Goal: Task Accomplishment & Management: Manage account settings

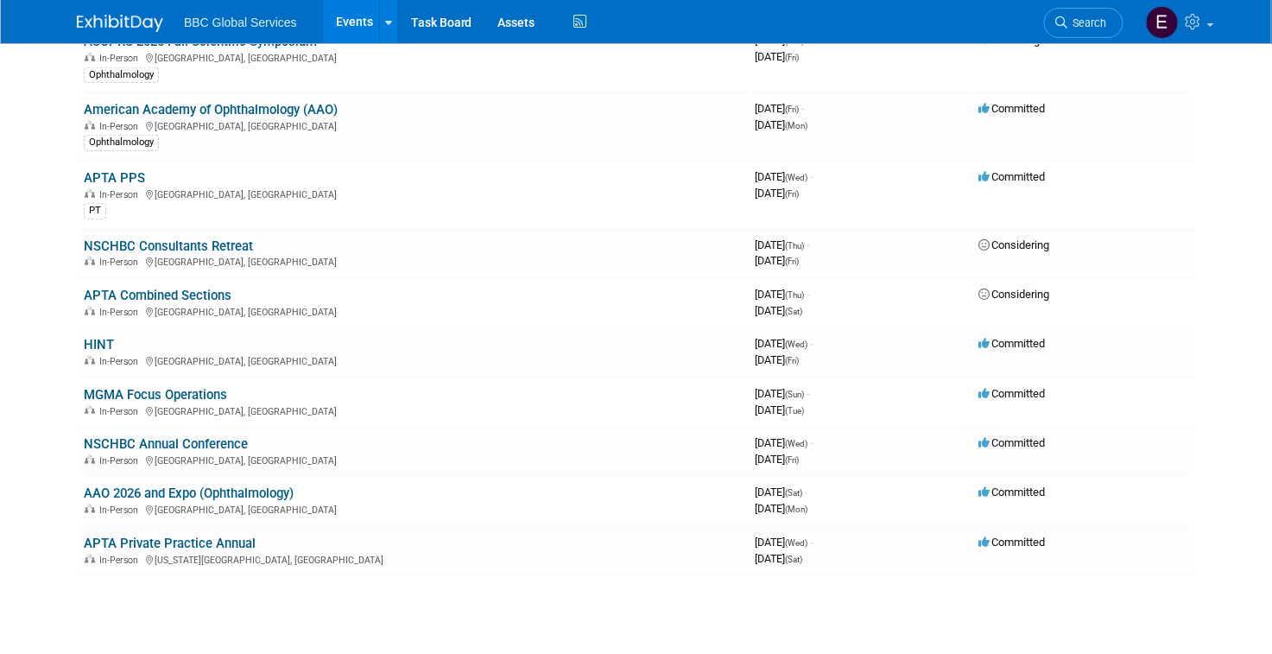
scroll to position [446, 0]
click at [235, 244] on link "NSCHBC Consultants Retreat" at bounding box center [168, 247] width 169 height 16
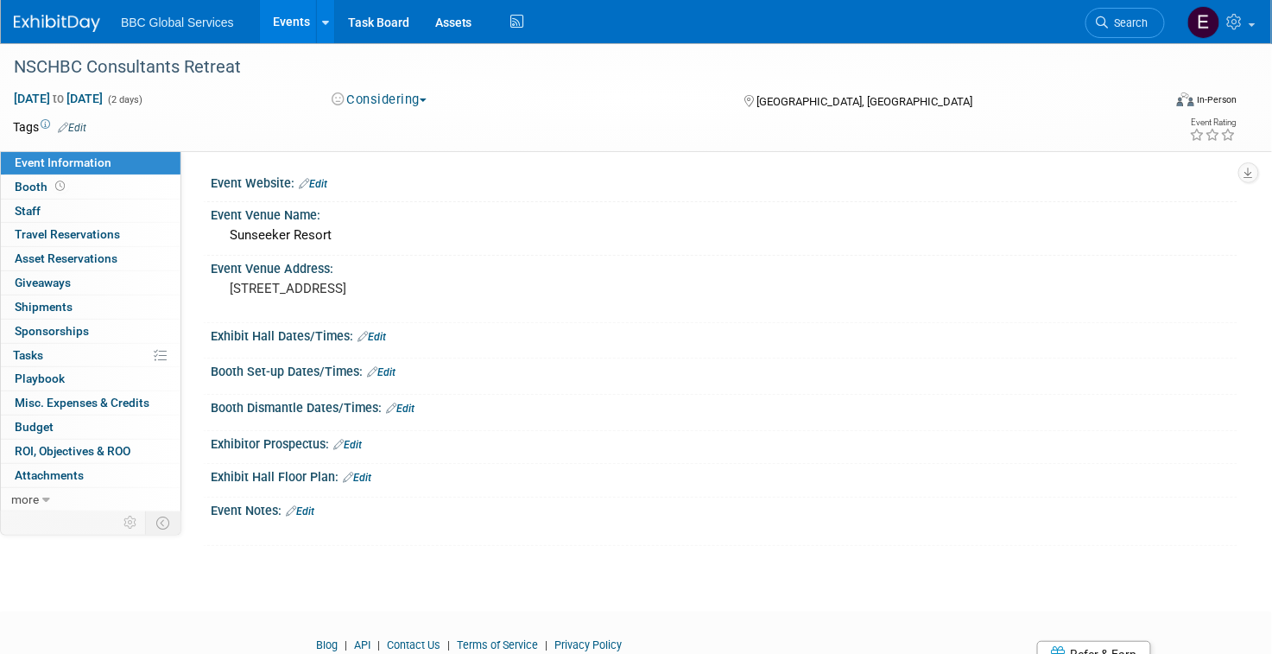
click at [378, 98] on button "Considering" at bounding box center [380, 100] width 108 height 18
click at [399, 128] on link "Committed" at bounding box center [394, 128] width 136 height 24
click at [79, 23] on img at bounding box center [57, 23] width 86 height 17
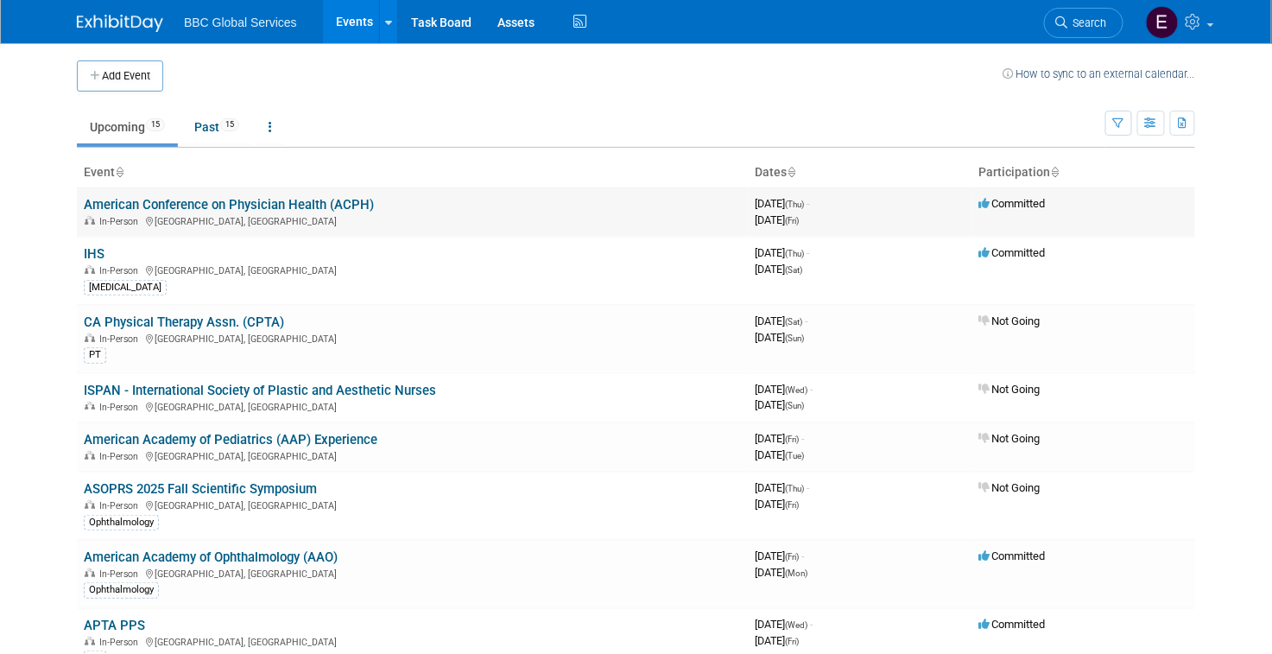
click at [287, 200] on link "American Conference on Physician Health (ACPH)" at bounding box center [229, 205] width 290 height 16
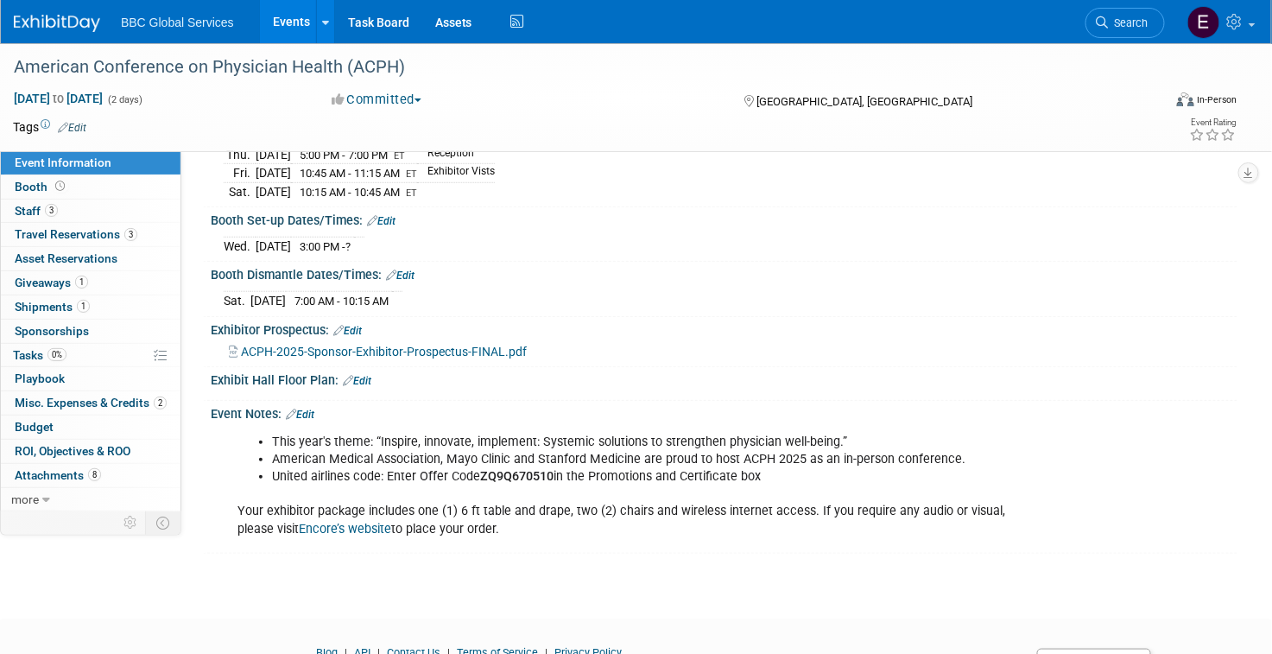
scroll to position [307, 0]
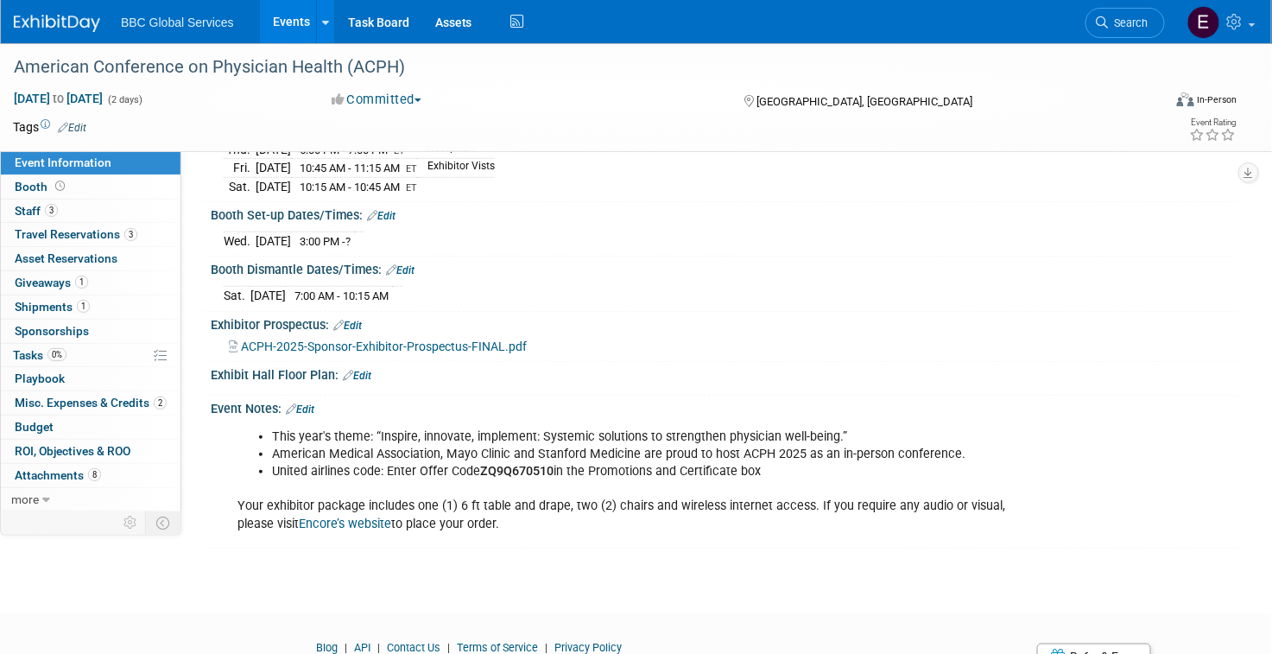
click at [44, 15] on img at bounding box center [57, 23] width 86 height 17
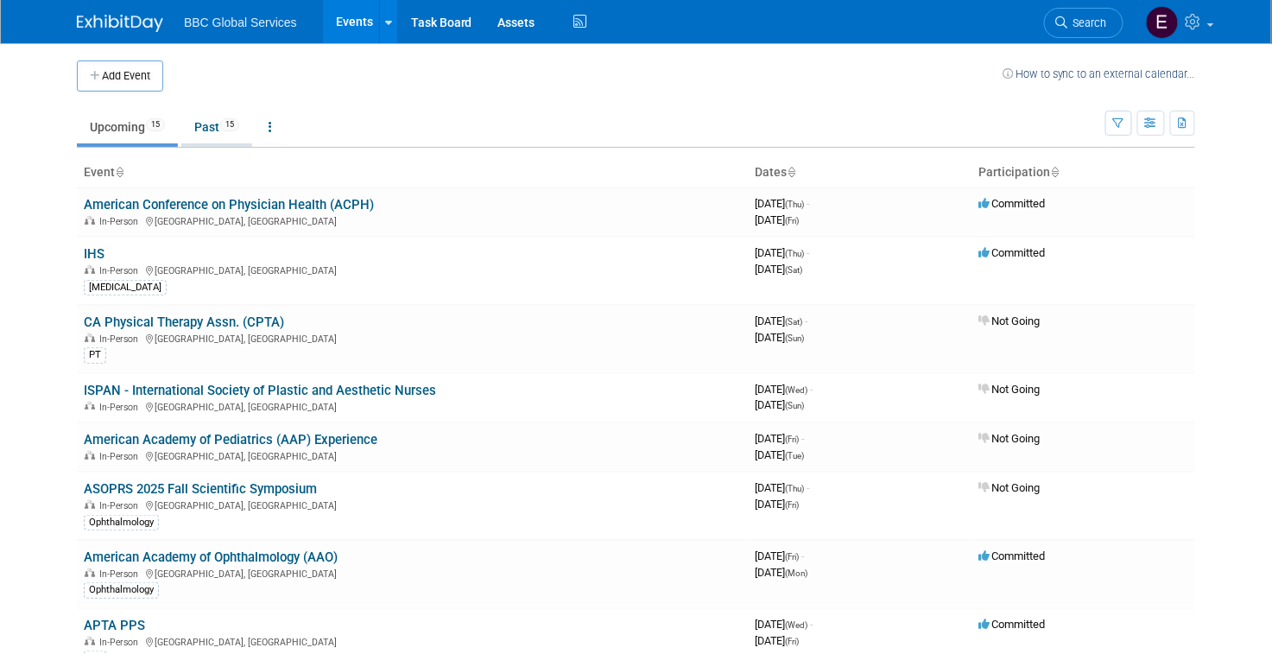
click at [212, 124] on link "Past 15" at bounding box center [216, 127] width 71 height 33
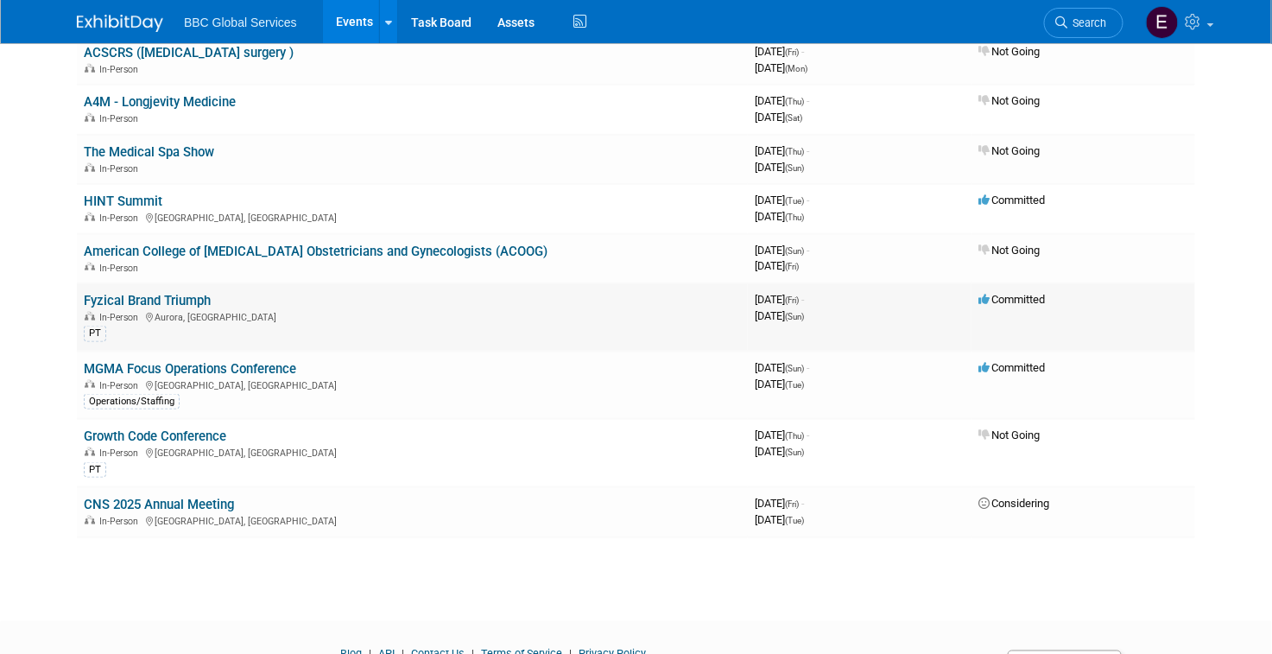
scroll to position [590, 0]
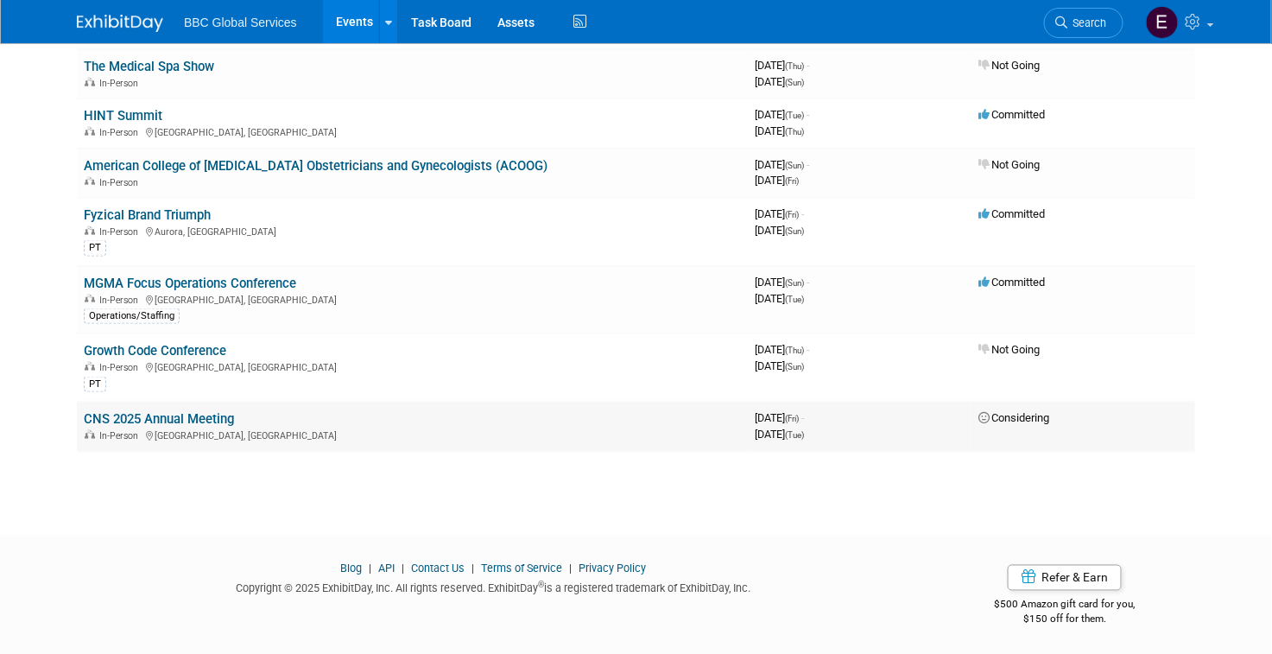
click at [230, 421] on link "CNS 2025 Annual Meeting" at bounding box center [159, 419] width 150 height 16
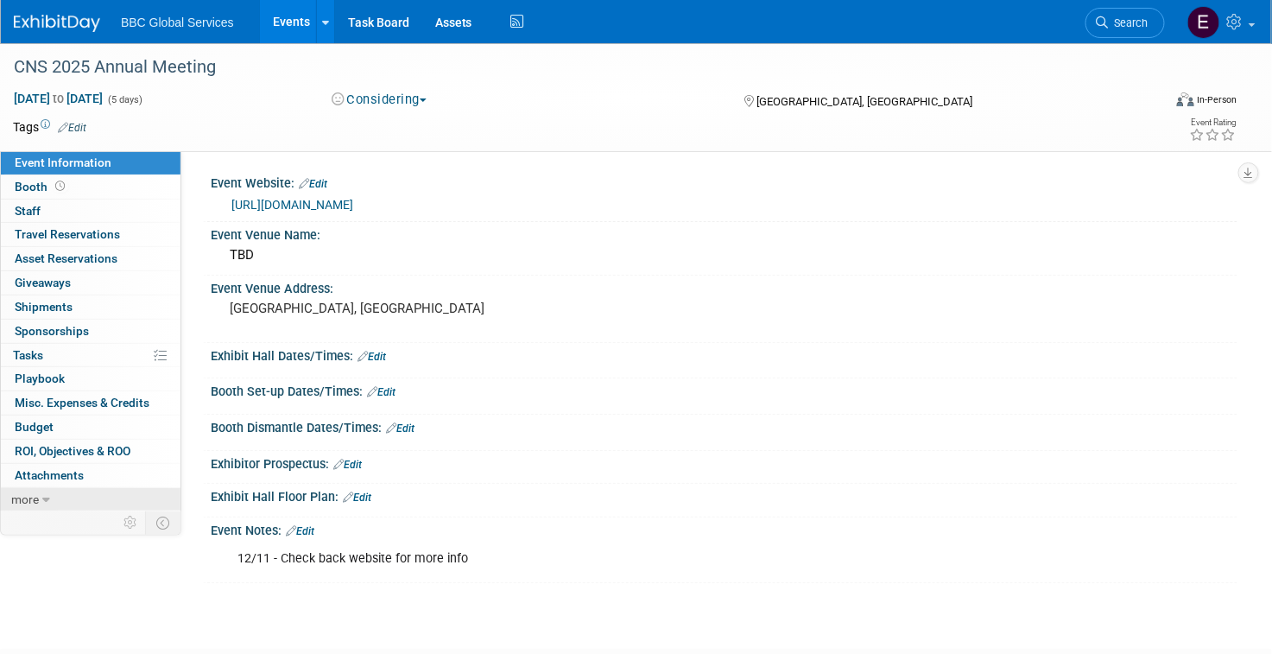
click at [48, 499] on icon at bounding box center [46, 500] width 8 height 12
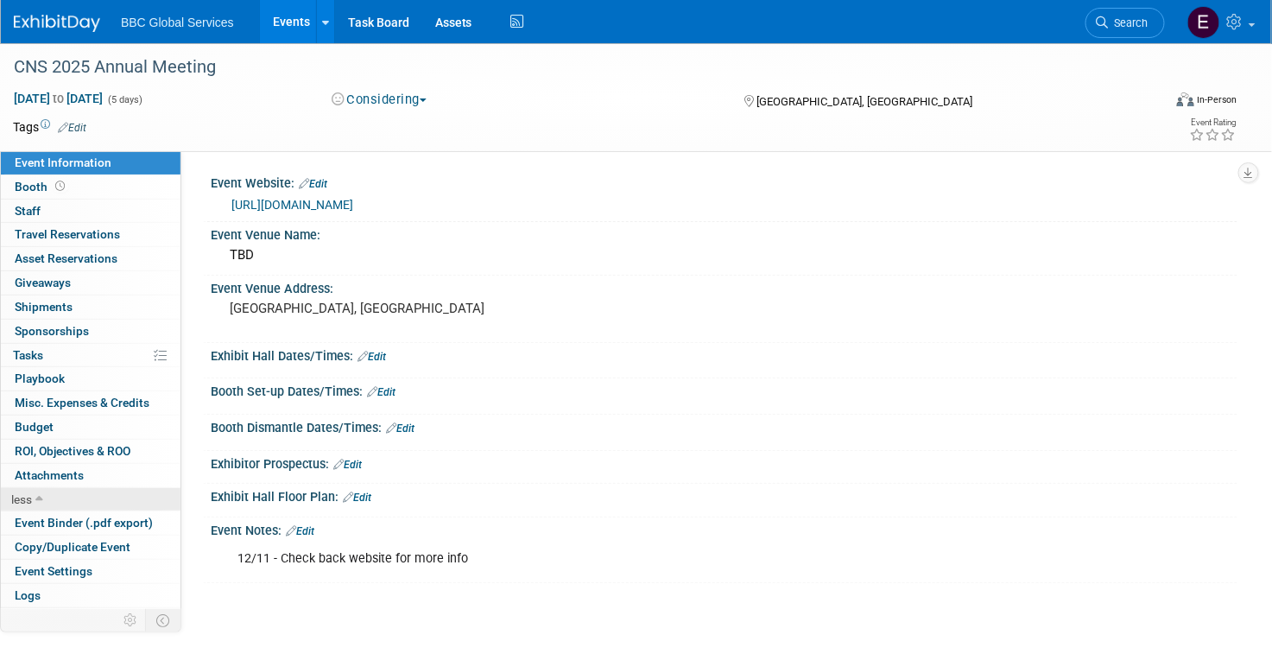
scroll to position [19, 0]
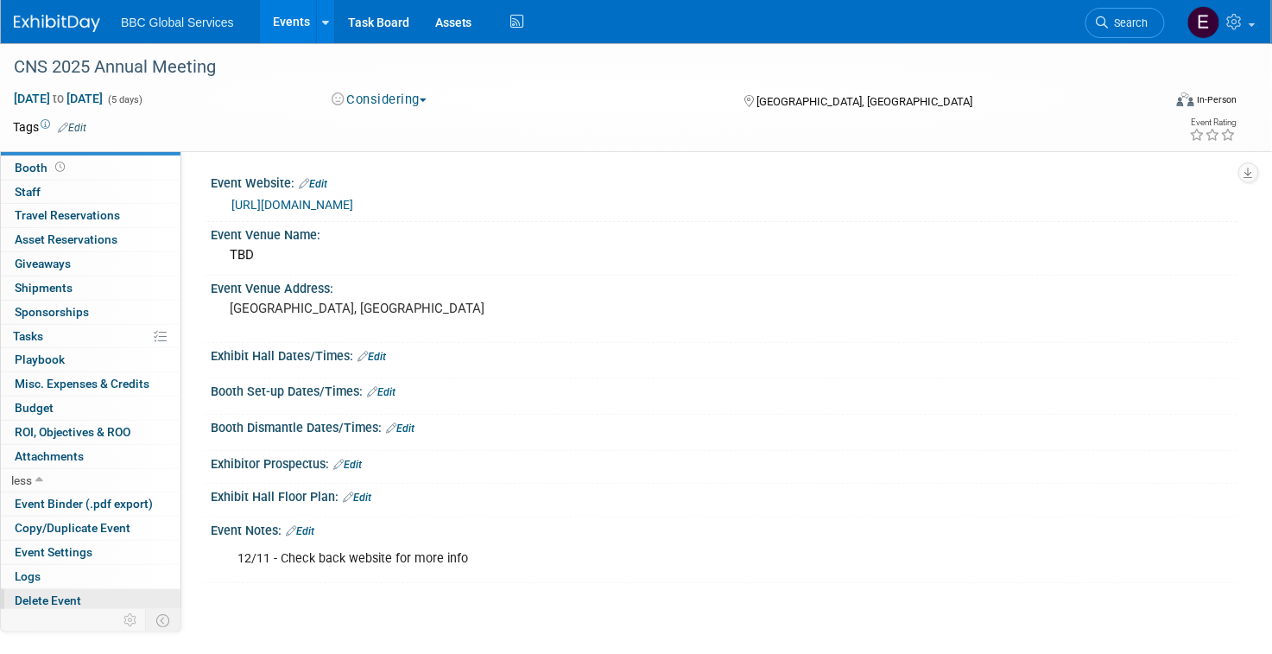
click at [69, 593] on span "Delete Event" at bounding box center [48, 600] width 66 height 14
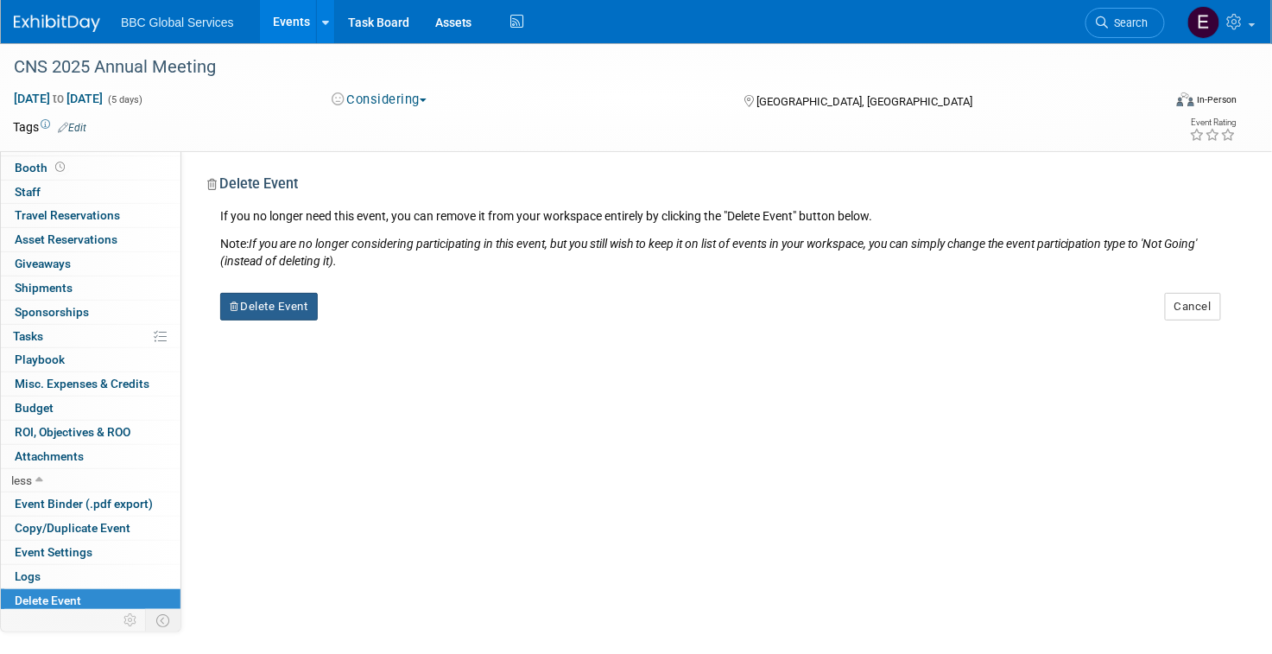
click at [289, 308] on button "Delete Event" at bounding box center [269, 307] width 98 height 28
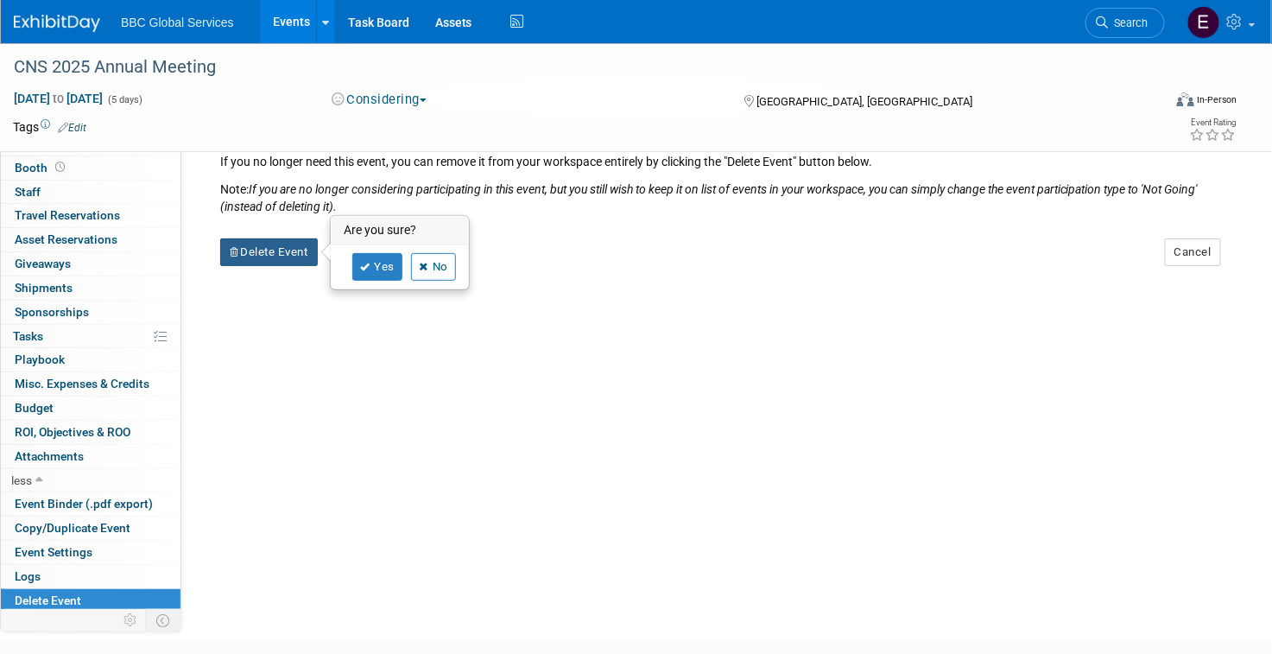
scroll to position [59, 0]
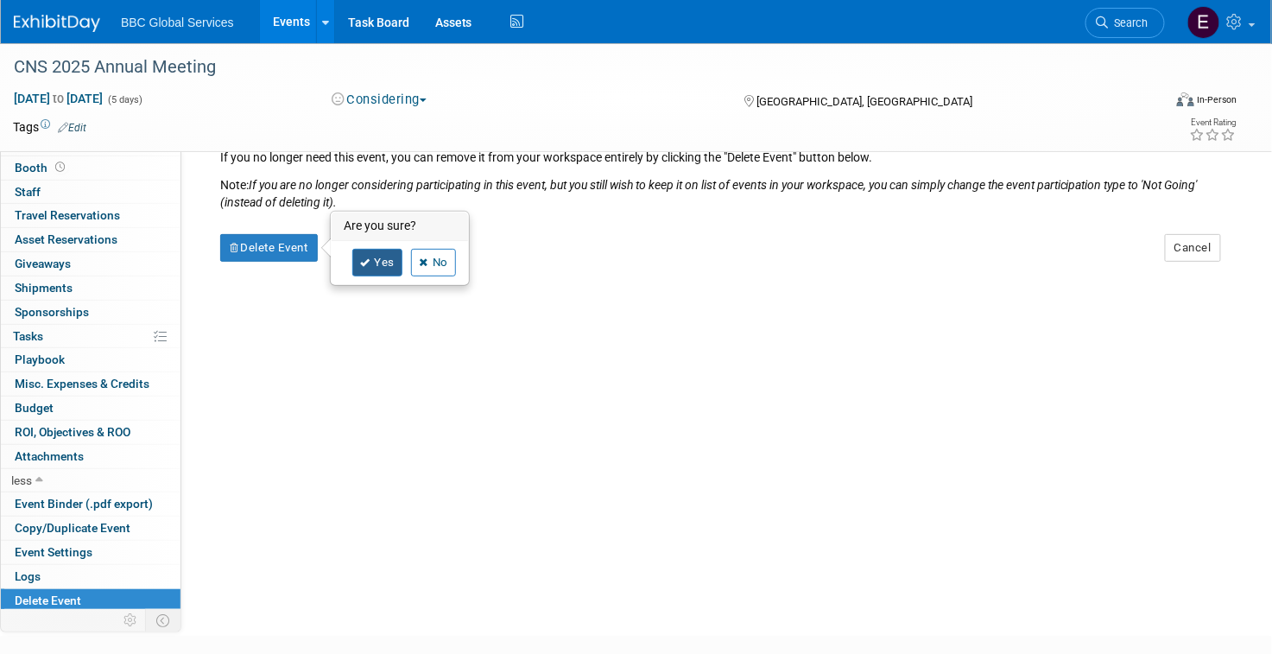
click at [380, 270] on link "Yes" at bounding box center [377, 263] width 50 height 28
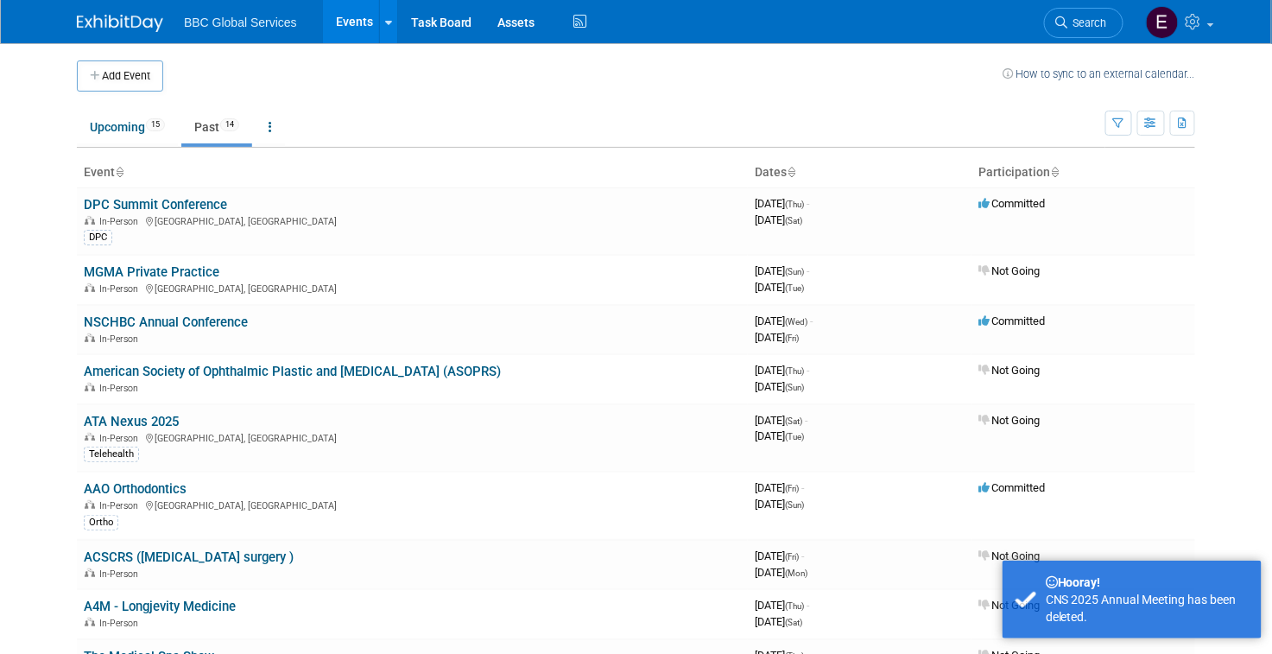
click at [149, 28] on img at bounding box center [120, 23] width 86 height 17
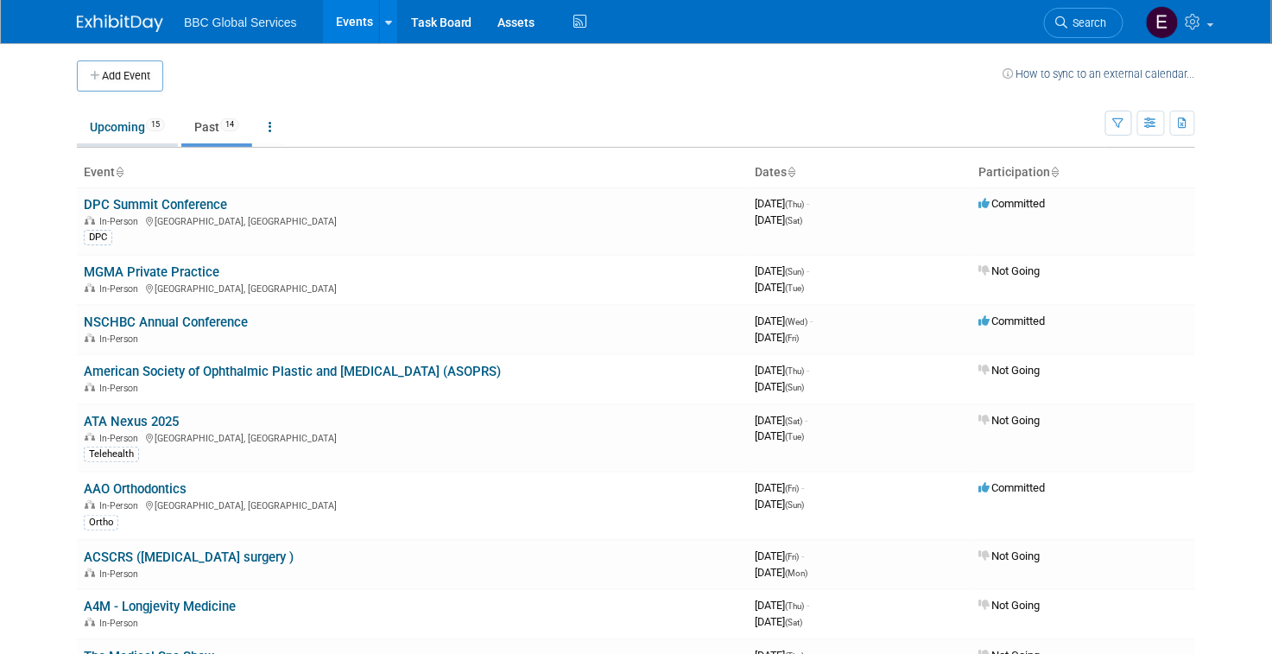
click at [148, 130] on link "Upcoming 15" at bounding box center [127, 127] width 101 height 33
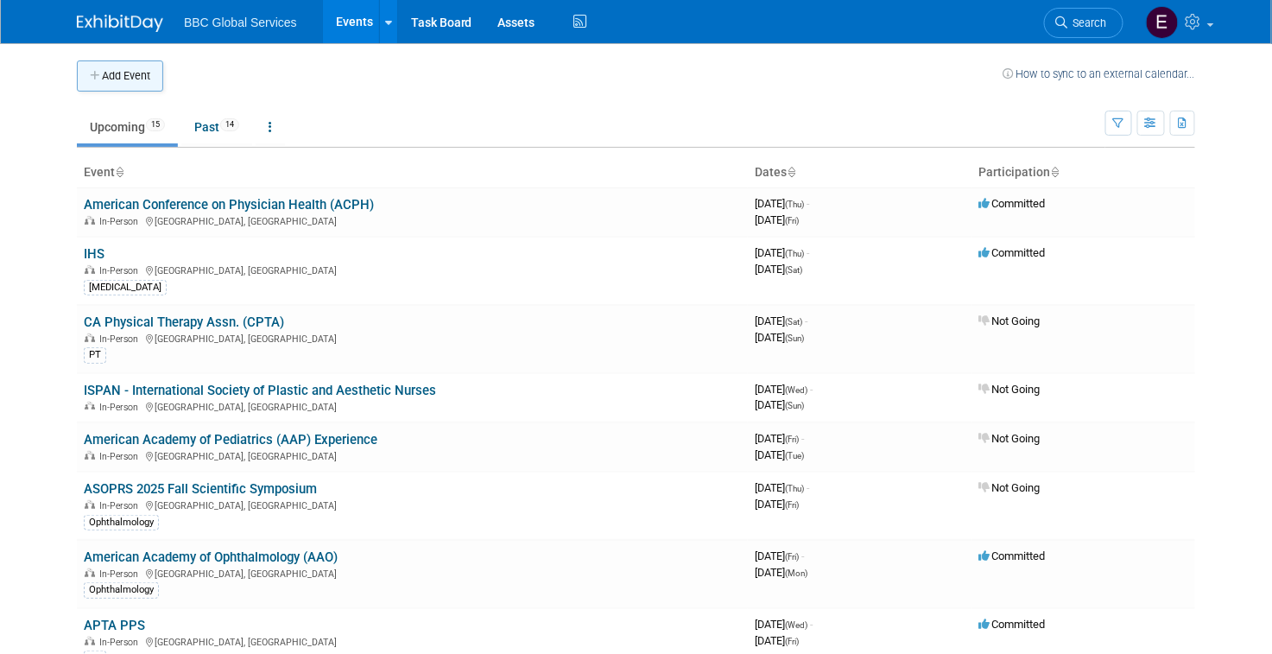
click at [132, 79] on button "Add Event" at bounding box center [120, 75] width 86 height 31
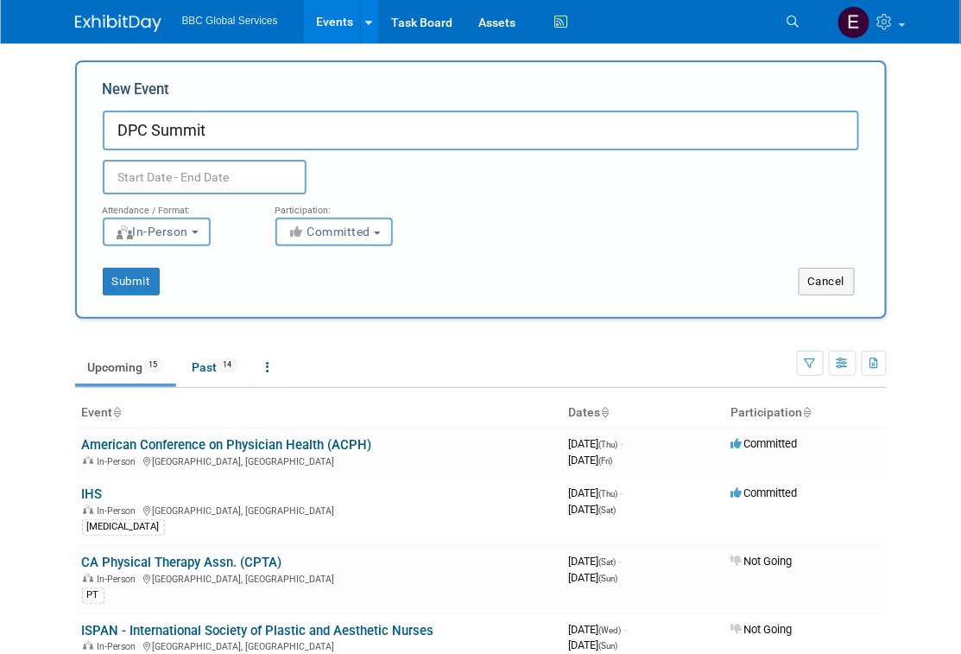
type input "DPC Summit"
click at [226, 175] on input "text" at bounding box center [205, 177] width 204 height 35
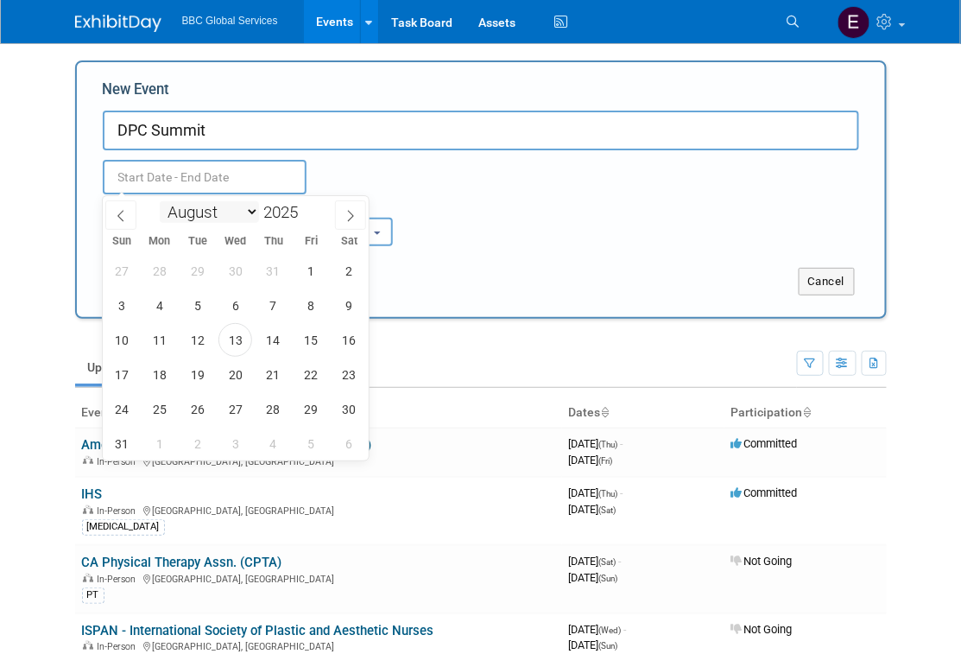
click at [244, 210] on select "January February March April May June July August September October November De…" at bounding box center [209, 212] width 99 height 22
select select "6"
click at [160, 201] on select "January February March April May June July August September October November De…" at bounding box center [209, 212] width 99 height 22
click at [250, 341] on span "16" at bounding box center [235, 340] width 34 height 34
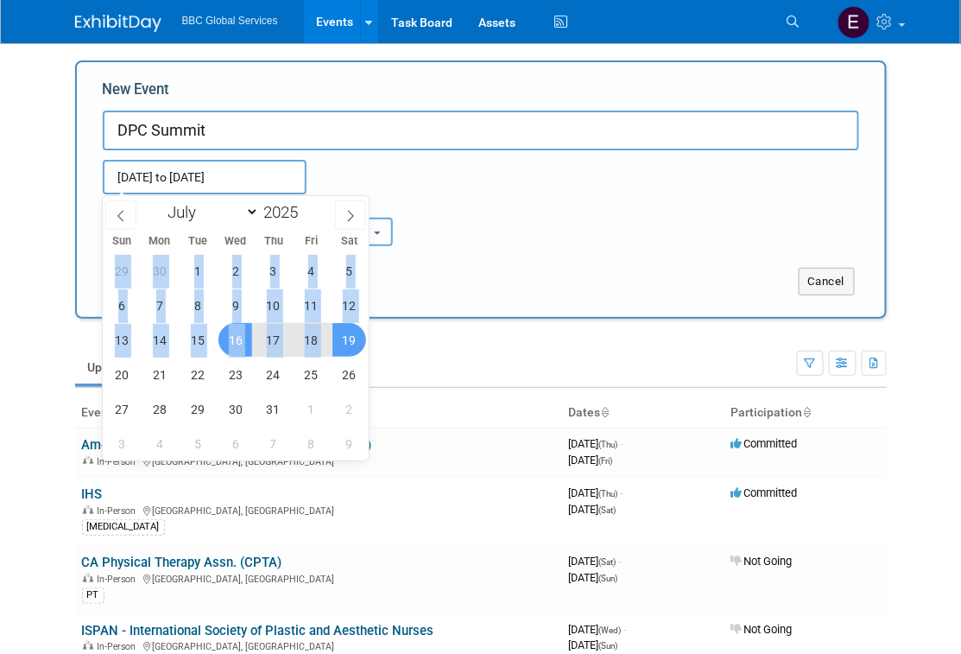
click at [342, 341] on span "19" at bounding box center [349, 340] width 34 height 34
type input "Jul 16, 2025 to Jul 19, 2025"
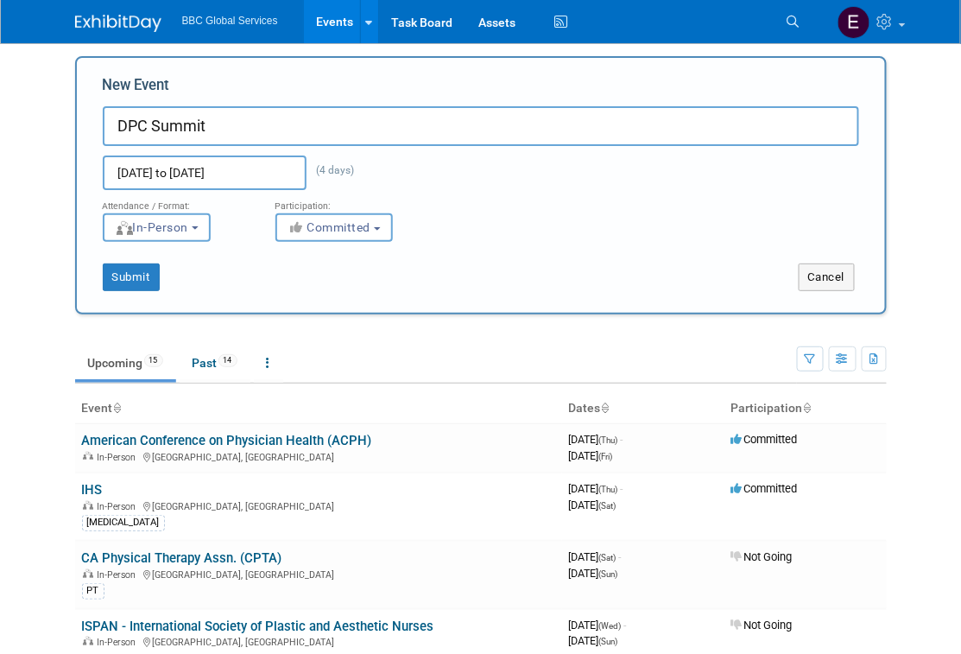
scroll to position [6, 0]
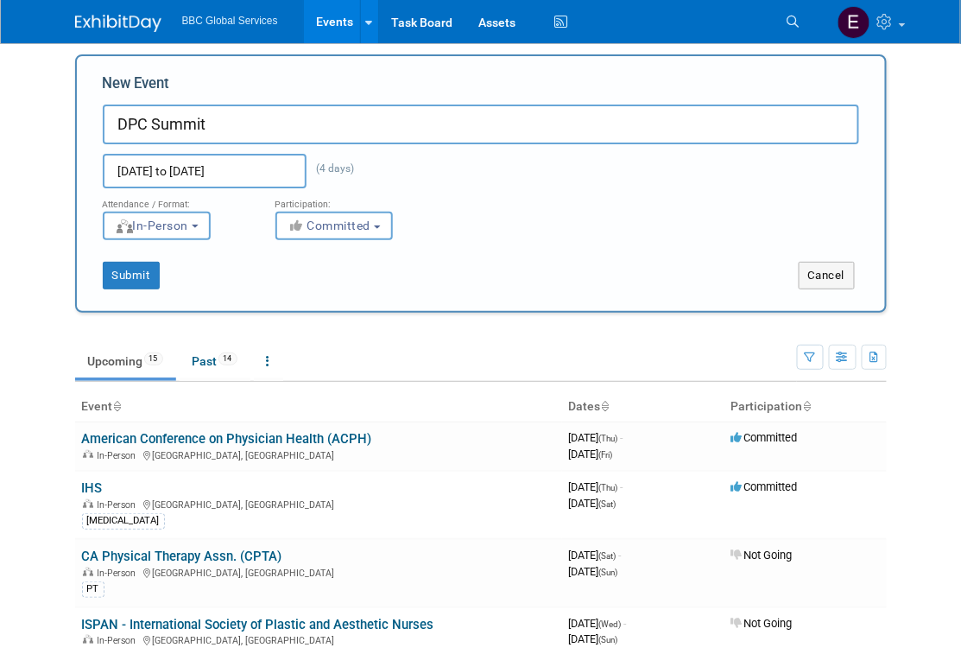
click at [282, 174] on input "Jul 16, 2025 to Jul 19, 2025" at bounding box center [205, 171] width 204 height 35
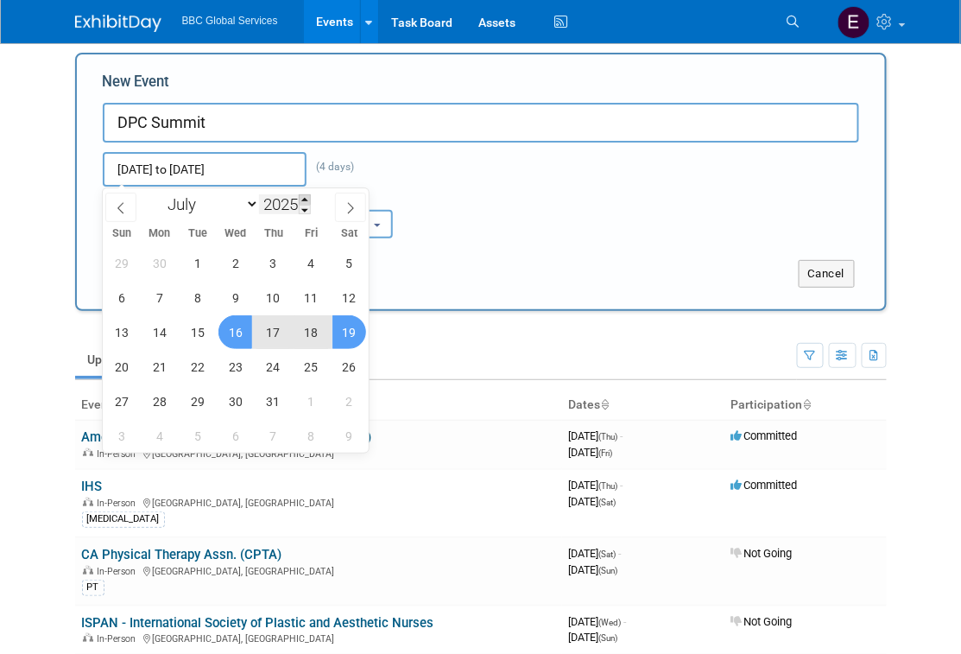
click at [310, 199] on span at bounding box center [305, 199] width 12 height 10
type input "2026"
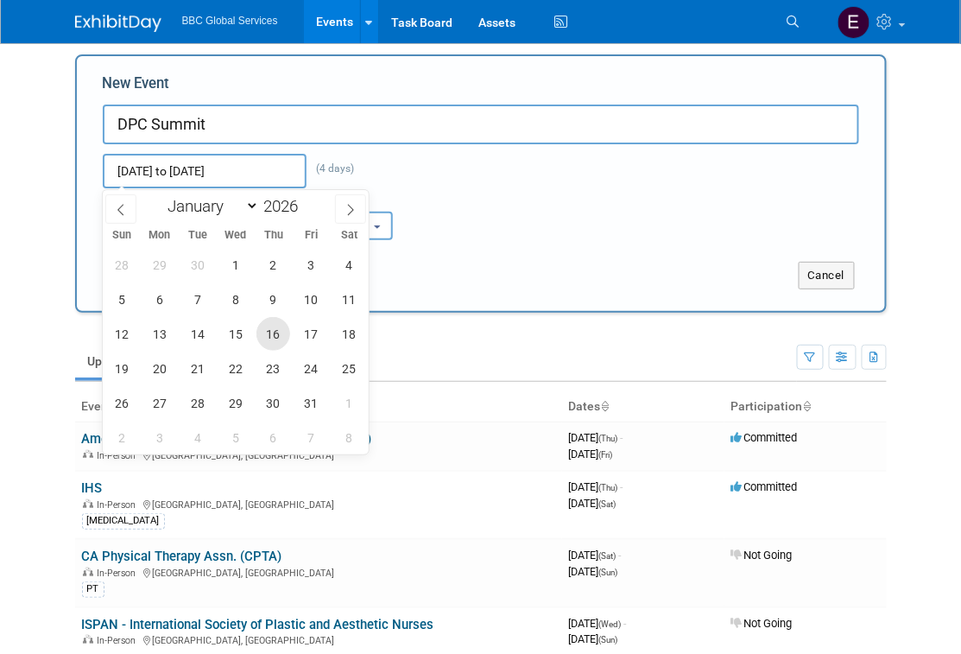
click at [269, 337] on span "16" at bounding box center [273, 334] width 34 height 34
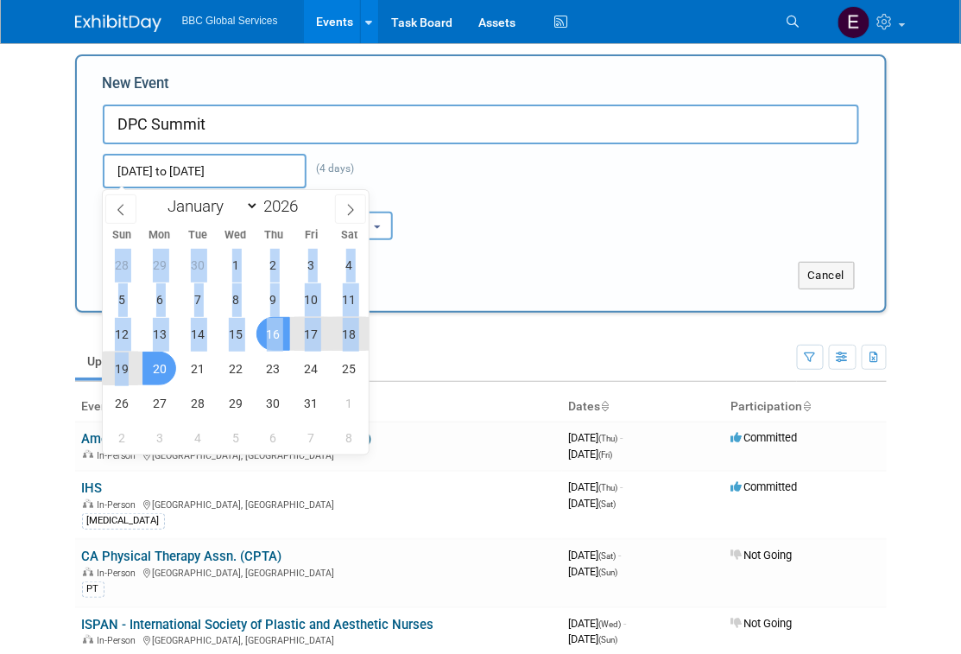
click at [138, 364] on div "28 29 30 1 2 3 4 5 6 7 8 9 10 11 12 13 14 15 16 17 18 19 20 21 22 23 24 25 26 2…" at bounding box center [236, 350] width 266 height 207
click at [287, 334] on span "16" at bounding box center [273, 334] width 34 height 34
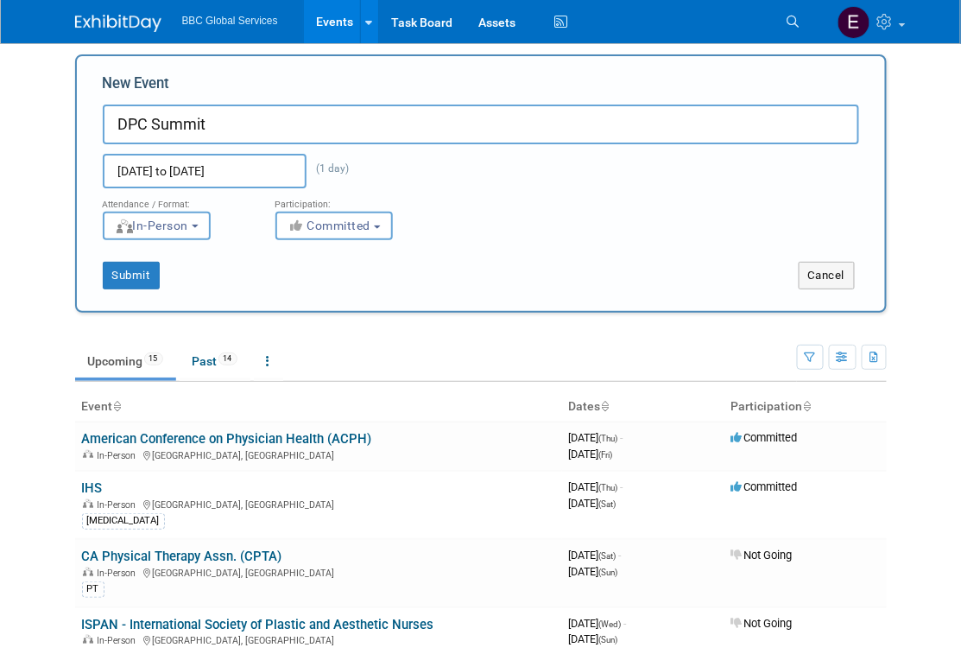
click at [250, 164] on input "Jul 16, 2026 to Jul 16, 2026" at bounding box center [205, 171] width 204 height 35
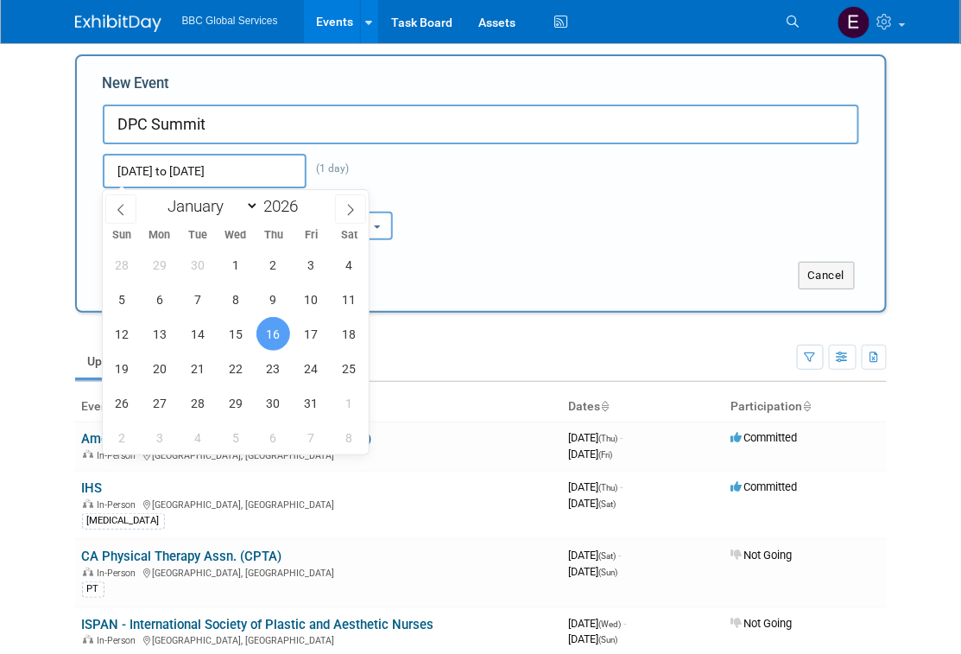
scroll to position [3, 0]
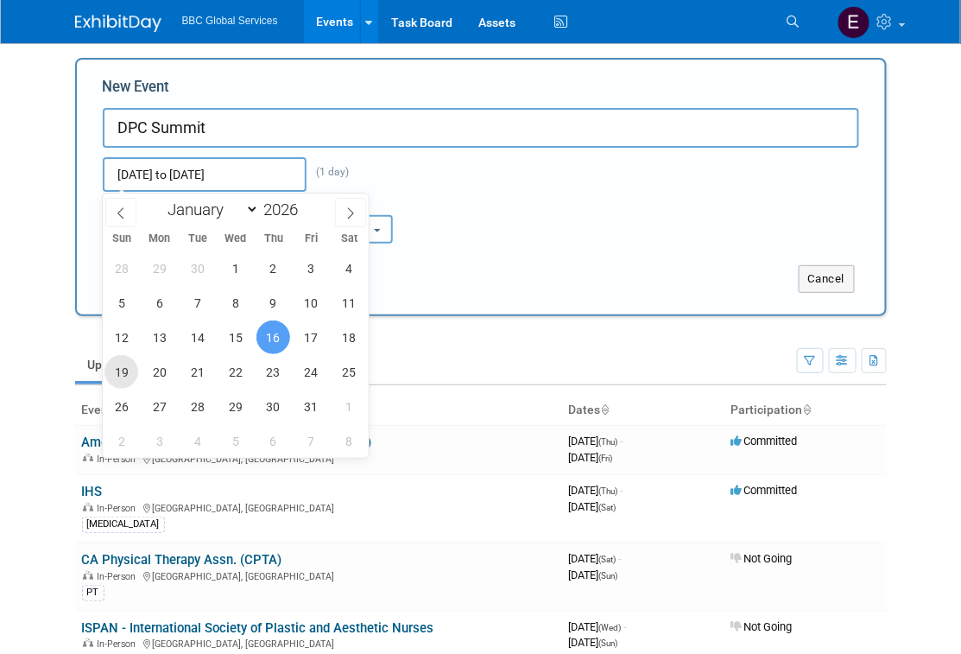
click at [132, 370] on span "19" at bounding box center [121, 372] width 34 height 34
click at [272, 341] on span "16" at bounding box center [273, 337] width 34 height 34
type input "Jul 16, 2026 to Jul 19, 2026"
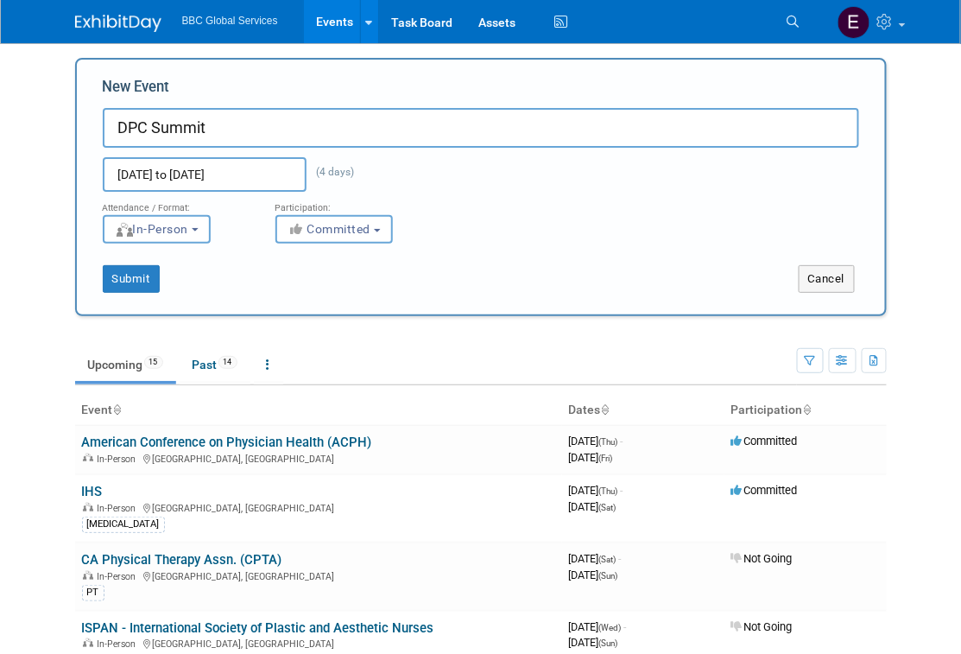
click at [205, 175] on input "Jul 16, 2026 to Jul 19, 2026" at bounding box center [205, 174] width 204 height 35
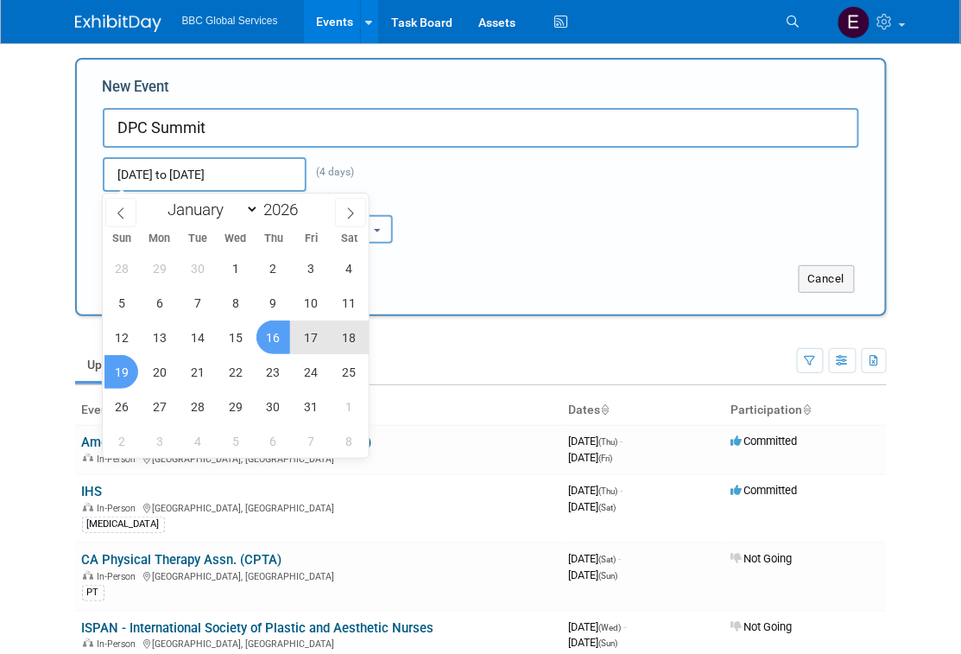
click at [482, 226] on div "Attendance / Format: <img src="https://www.exhibitday.com/Images/Format-InPerso…" at bounding box center [481, 218] width 782 height 52
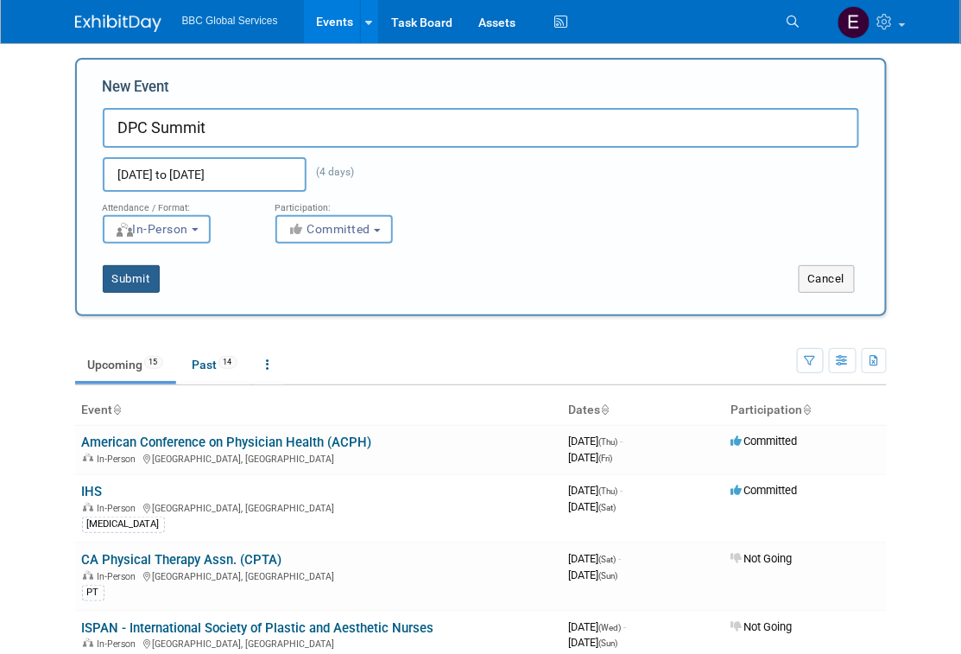
click at [146, 282] on button "Submit" at bounding box center [131, 279] width 57 height 28
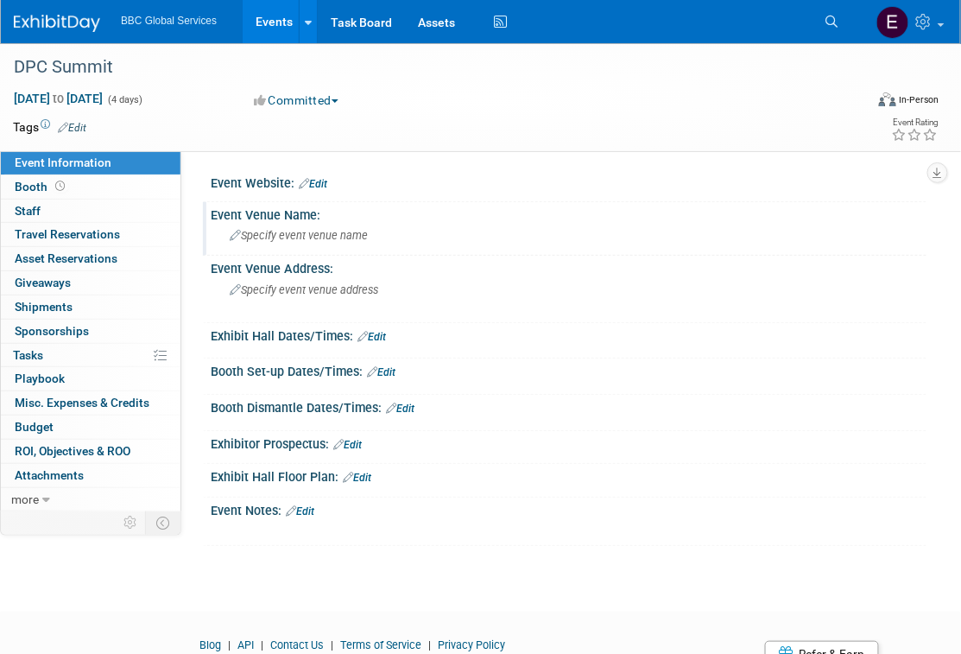
click at [316, 217] on div "Event Venue Name:" at bounding box center [569, 213] width 716 height 22
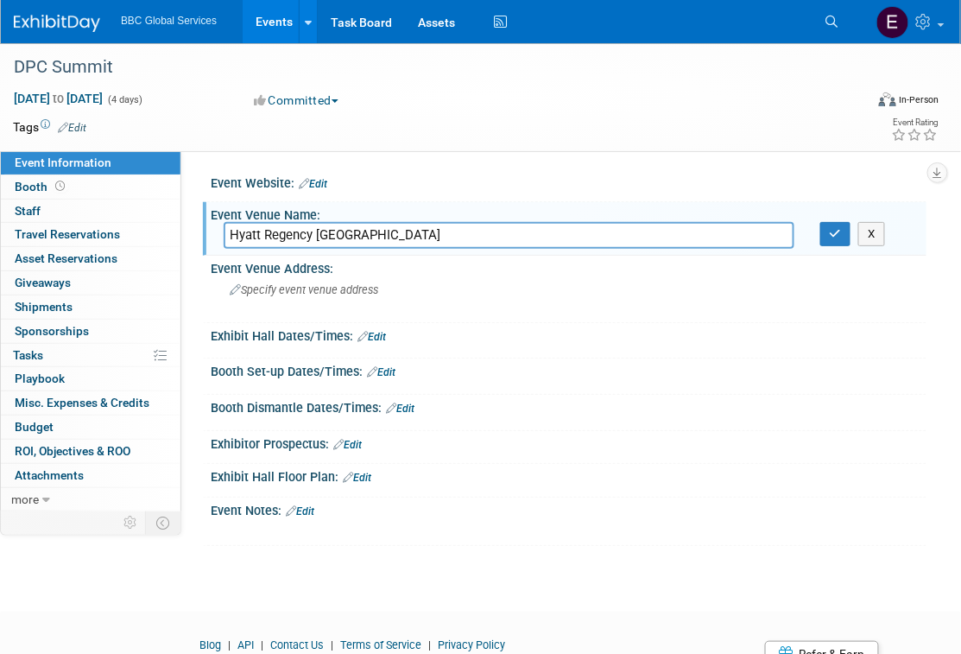
type input "Hyatt Regency New Orleans"
drag, startPoint x: 833, startPoint y: 237, endPoint x: 501, endPoint y: 206, distance: 333.1
click at [833, 237] on icon "button" at bounding box center [836, 233] width 12 height 11
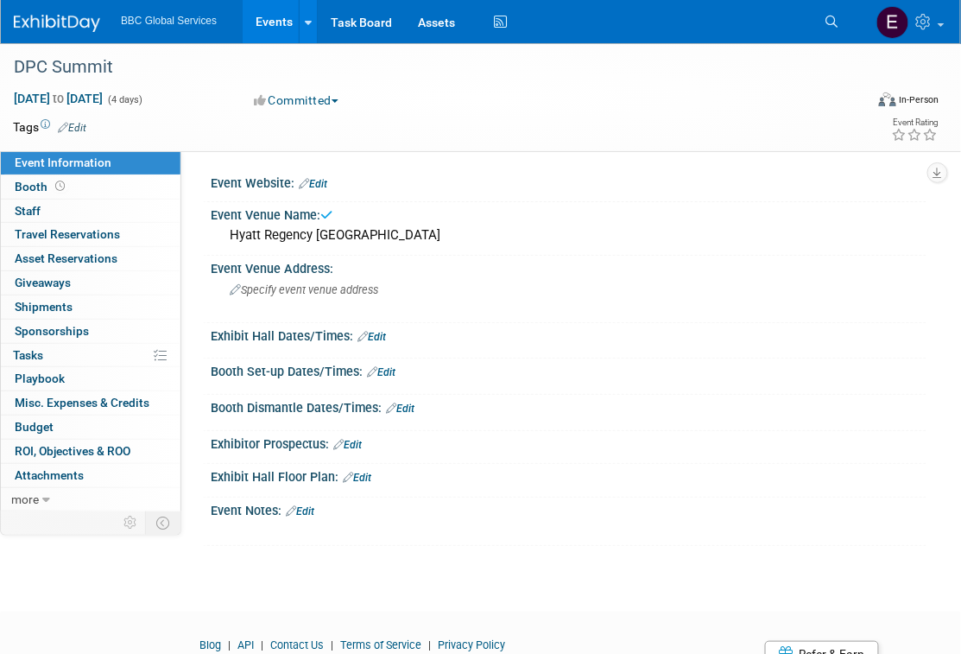
click at [332, 183] on div "Event Website: Edit" at bounding box center [569, 181] width 716 height 22
click at [326, 184] on link "Edit" at bounding box center [313, 184] width 28 height 12
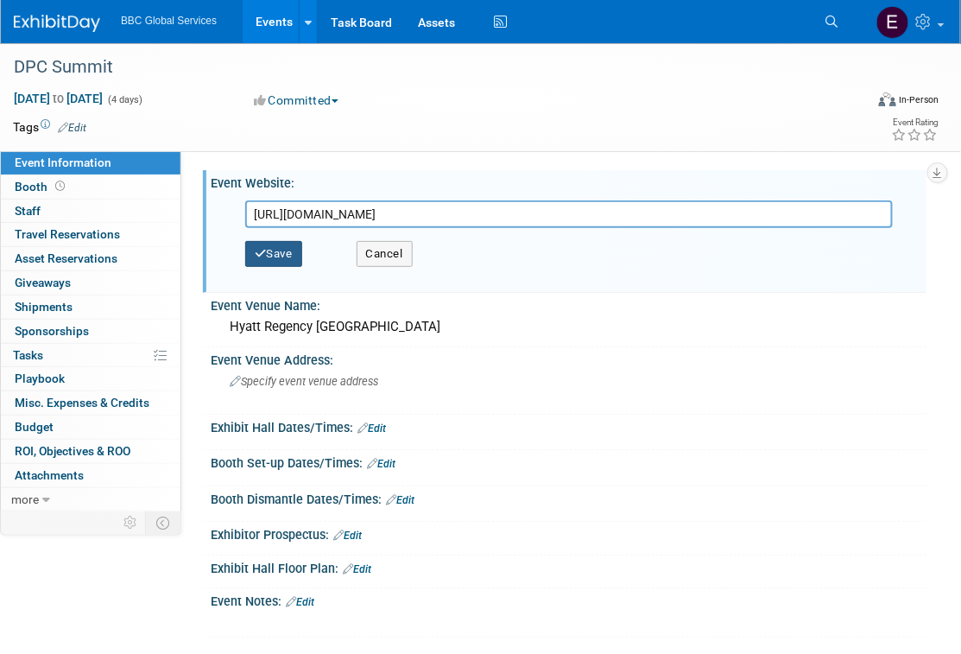
type input "https://www.dpcsummit.org/home.html"
click at [266, 258] on button "Save" at bounding box center [273, 254] width 57 height 26
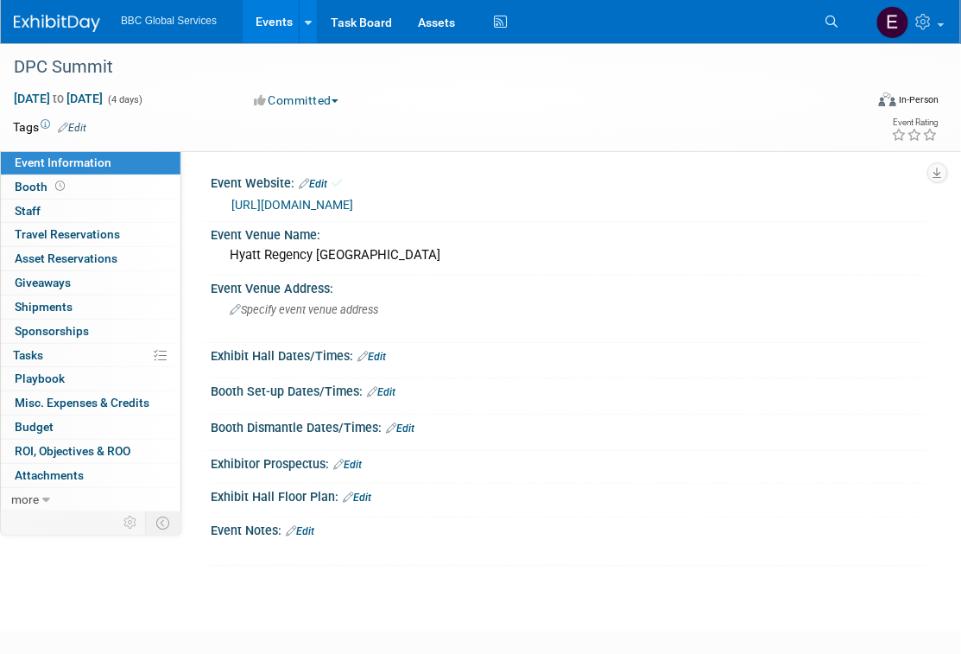
drag, startPoint x: 84, startPoint y: 25, endPoint x: 132, endPoint y: 38, distance: 50.1
click at [84, 25] on img at bounding box center [57, 23] width 86 height 17
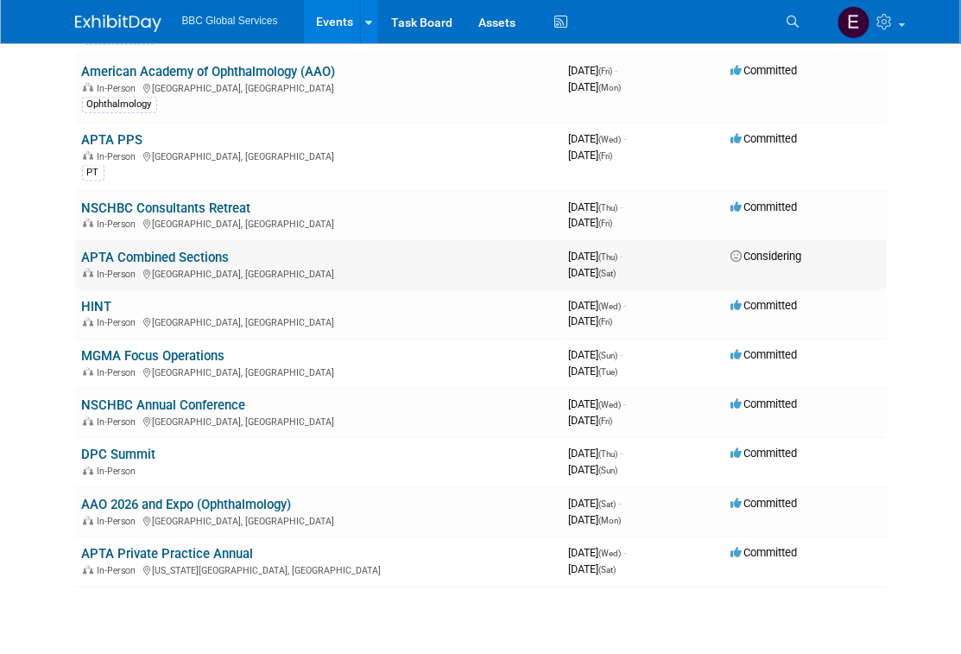
scroll to position [484, 0]
click at [194, 251] on link "APTA Combined Sections" at bounding box center [156, 258] width 148 height 16
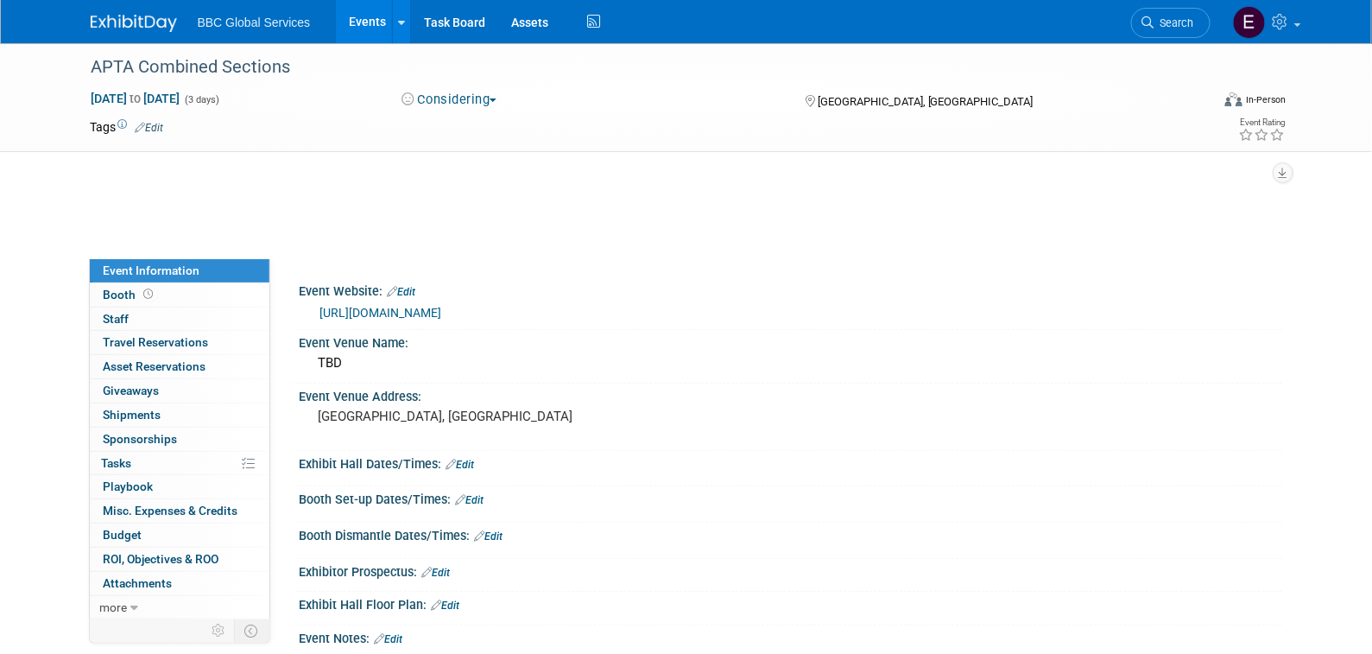
click at [470, 101] on button "Considering" at bounding box center [450, 100] width 108 height 18
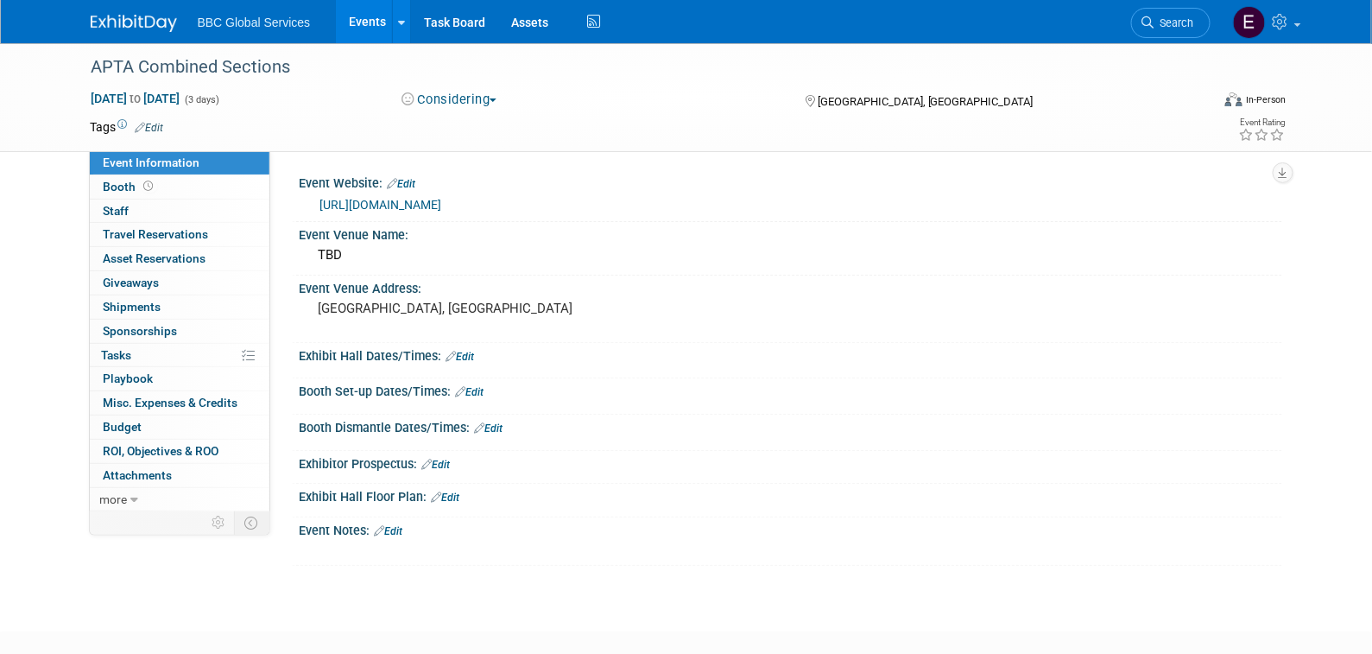
click at [495, 95] on button "Considering" at bounding box center [450, 100] width 108 height 18
click at [470, 153] on link "Considering" at bounding box center [464, 152] width 136 height 24
click at [486, 97] on button "Considering" at bounding box center [450, 100] width 108 height 18
click at [471, 124] on link "Committed" at bounding box center [464, 128] width 136 height 24
click at [161, 32] on div "BBC Global Services Events Add Event Bulk Upload Events Shareable Event Boards …" at bounding box center [687, 21] width 1192 height 43
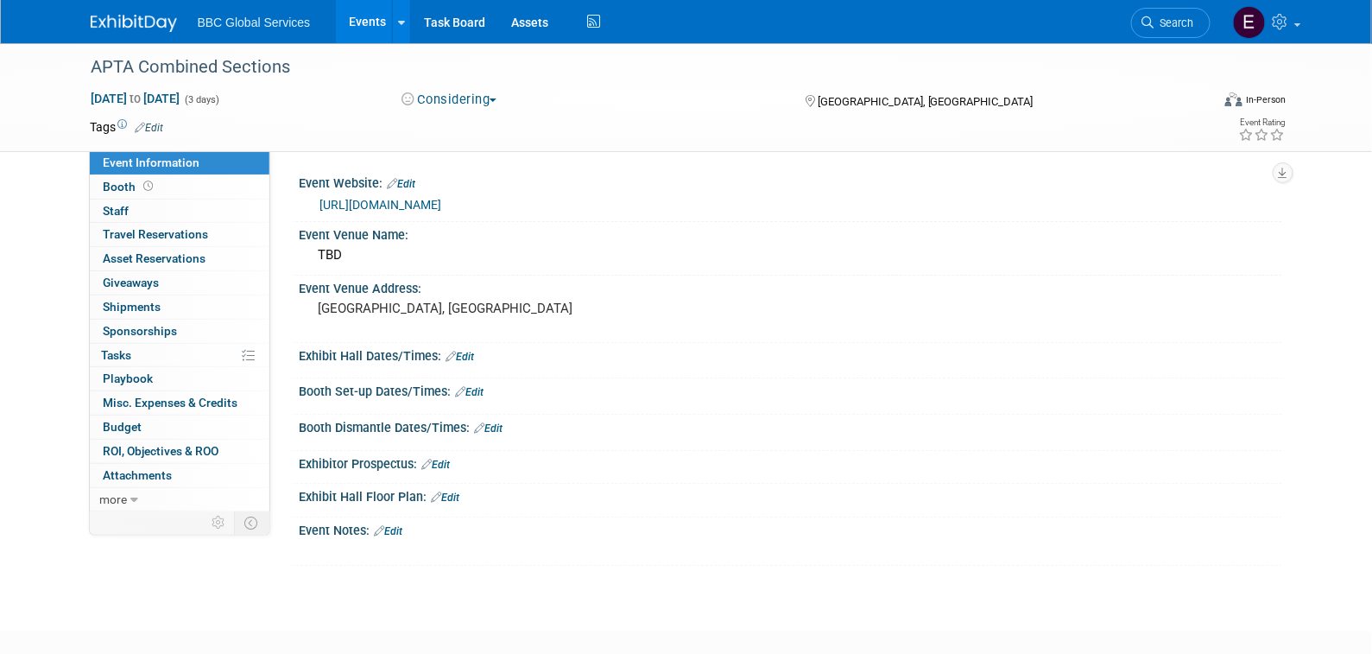
click at [161, 28] on img at bounding box center [134, 23] width 86 height 17
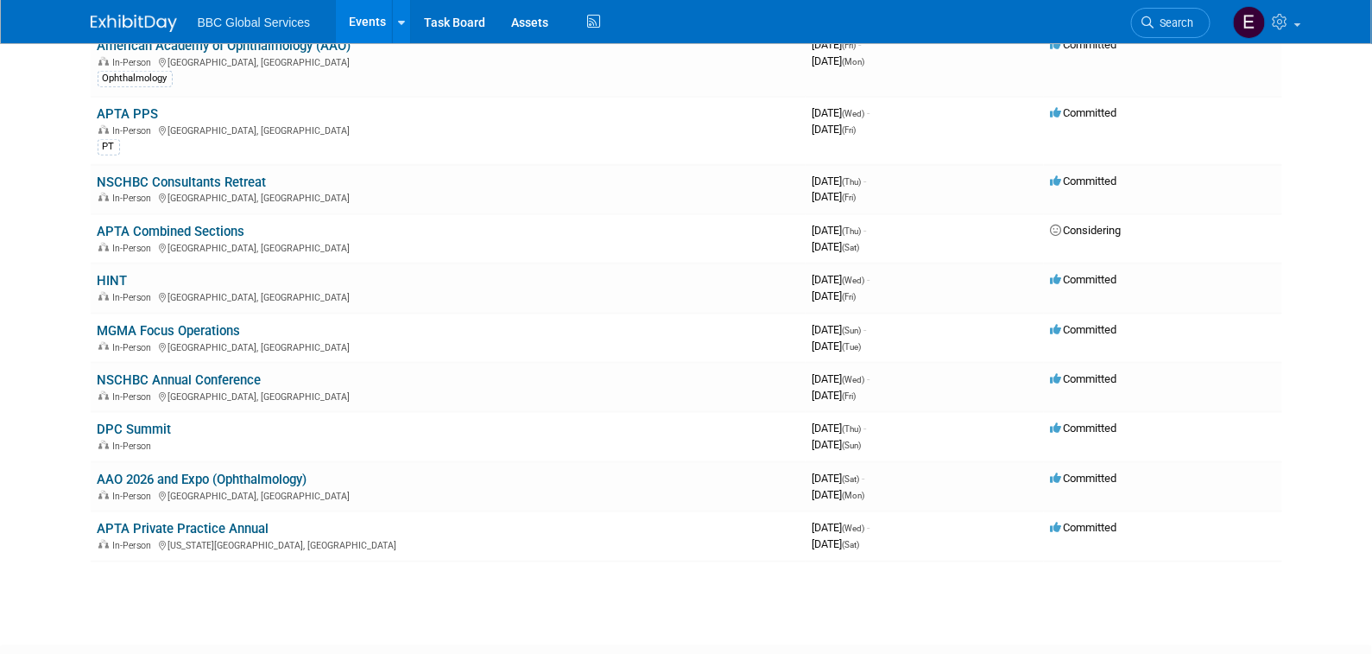
scroll to position [510, 0]
click at [177, 241] on div "In-Person [GEOGRAPHIC_DATA], [GEOGRAPHIC_DATA]" at bounding box center [448, 248] width 701 height 14
click at [188, 229] on link "APTA Combined Sections" at bounding box center [172, 233] width 148 height 16
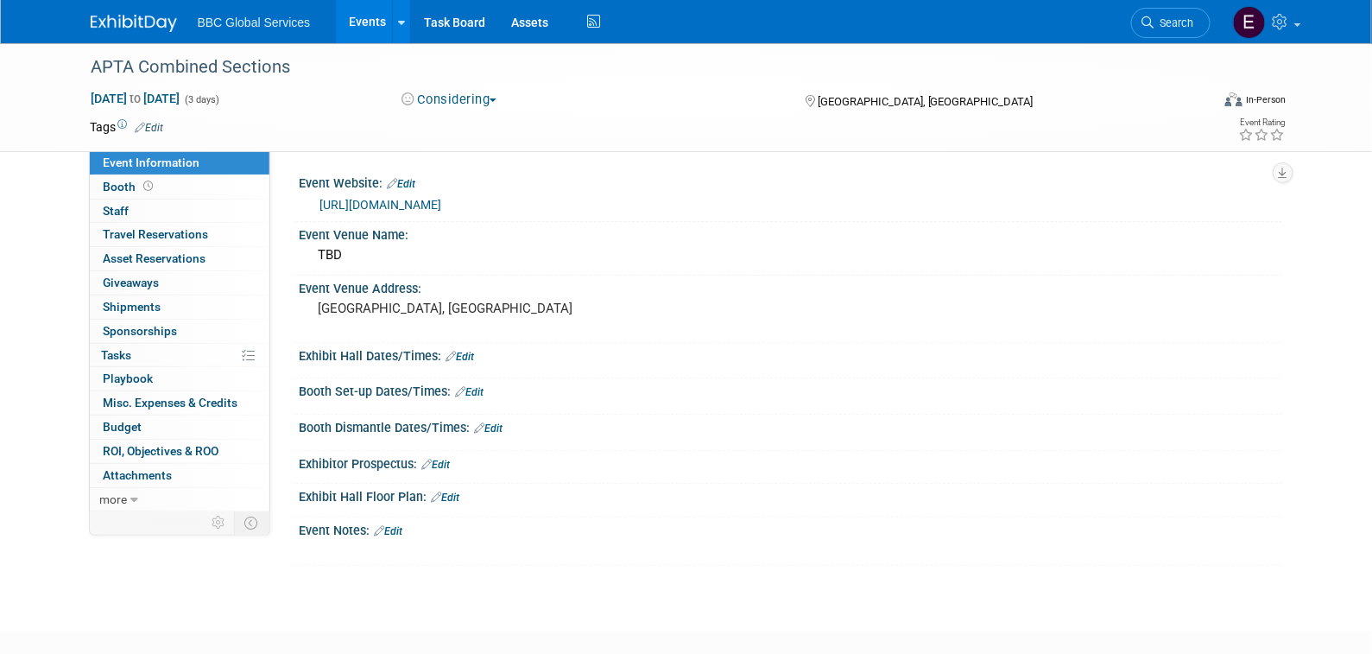
click at [496, 104] on button "Considering" at bounding box center [450, 100] width 108 height 18
click at [483, 130] on link "Committed" at bounding box center [464, 128] width 136 height 24
click at [150, 21] on img at bounding box center [134, 23] width 86 height 17
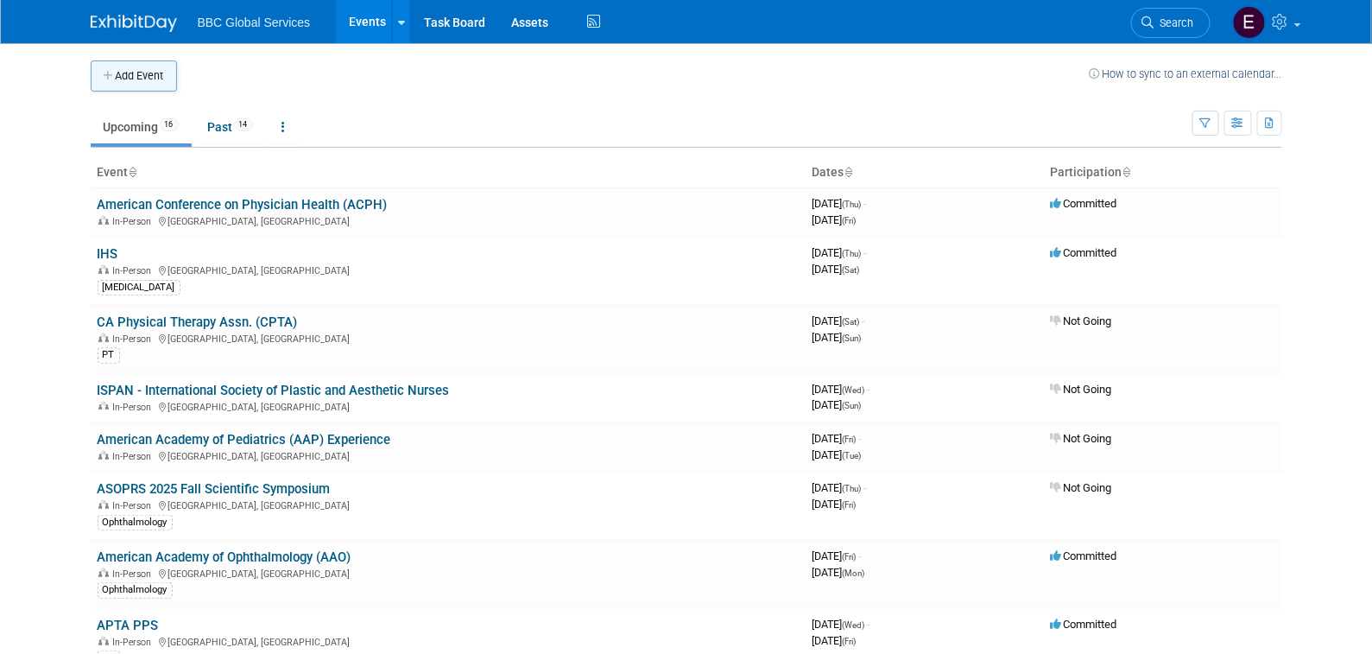
click at [155, 81] on button "Add Event" at bounding box center [134, 75] width 86 height 31
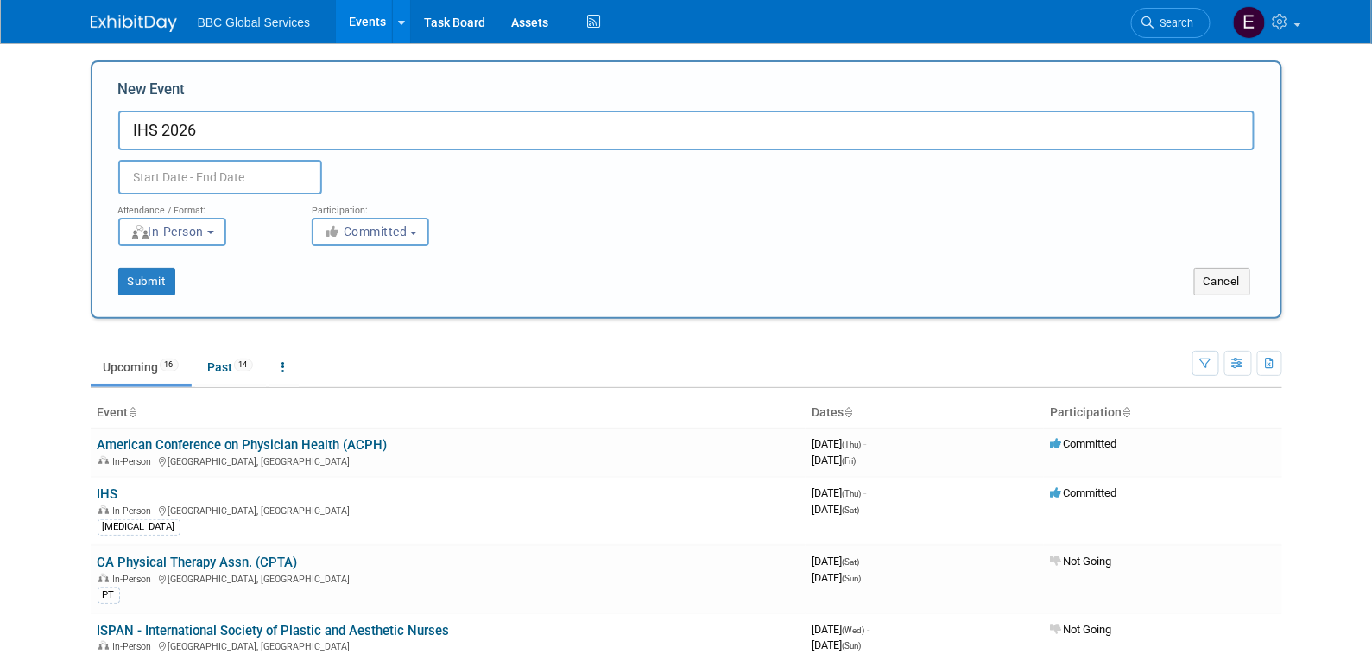
type input "IHS 2026"
click at [218, 187] on input "text" at bounding box center [220, 177] width 204 height 35
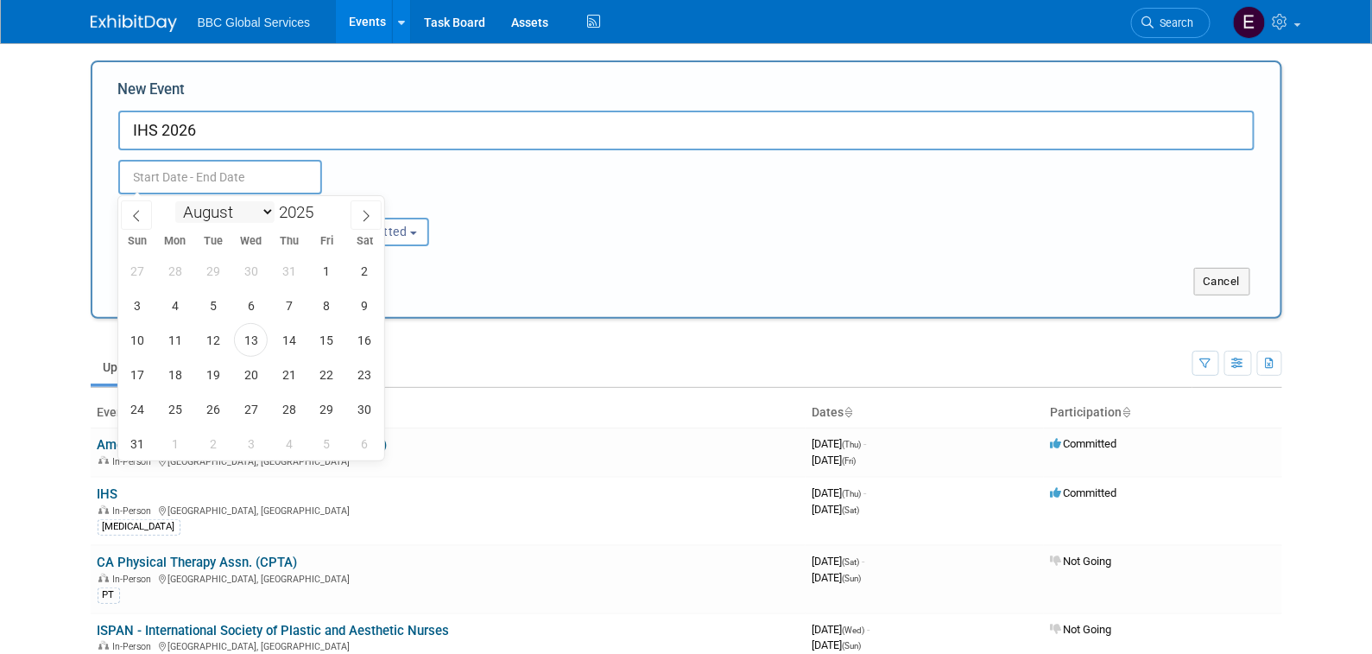
click at [260, 212] on select "January February March April May June July August September October November De…" at bounding box center [224, 212] width 99 height 22
select select "8"
click at [175, 201] on select "January February March April May June July August September October November De…" at bounding box center [224, 212] width 99 height 22
click at [173, 277] on span "1" at bounding box center [175, 271] width 34 height 34
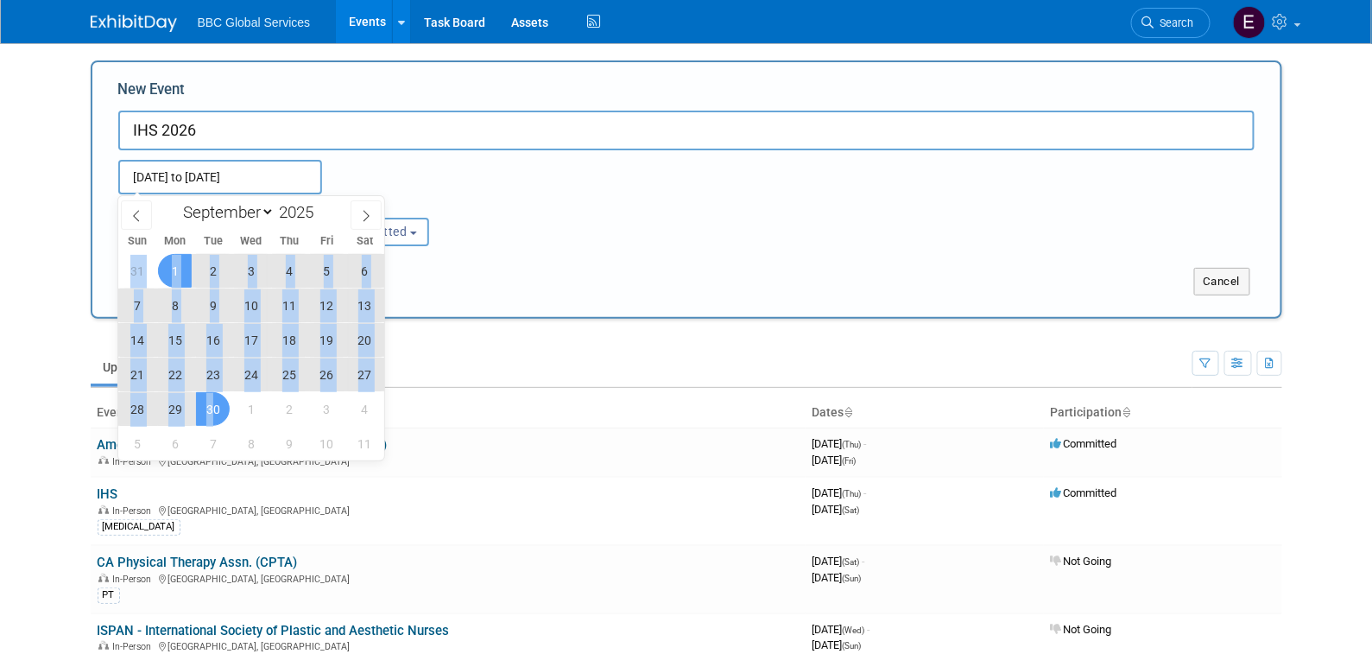
click at [214, 408] on span "30" at bounding box center [213, 409] width 34 height 34
type input "[DATE] to [DATE]"
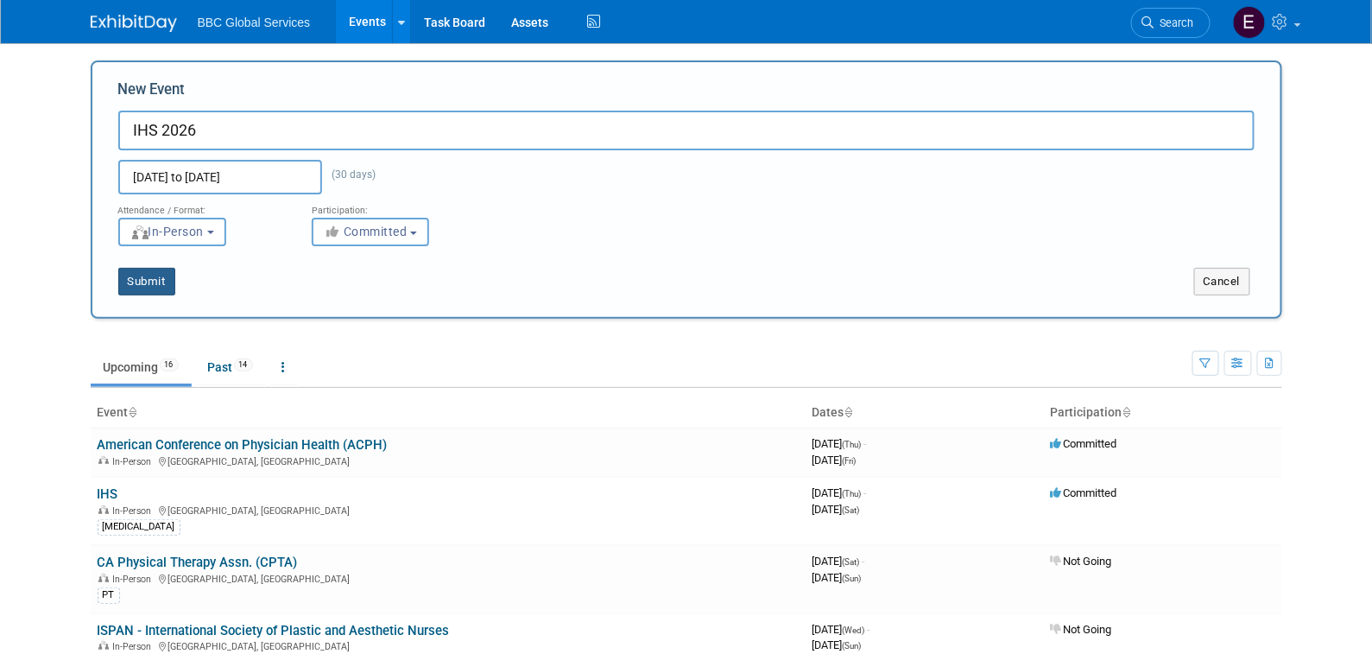
click at [166, 284] on button "Submit" at bounding box center [146, 282] width 57 height 28
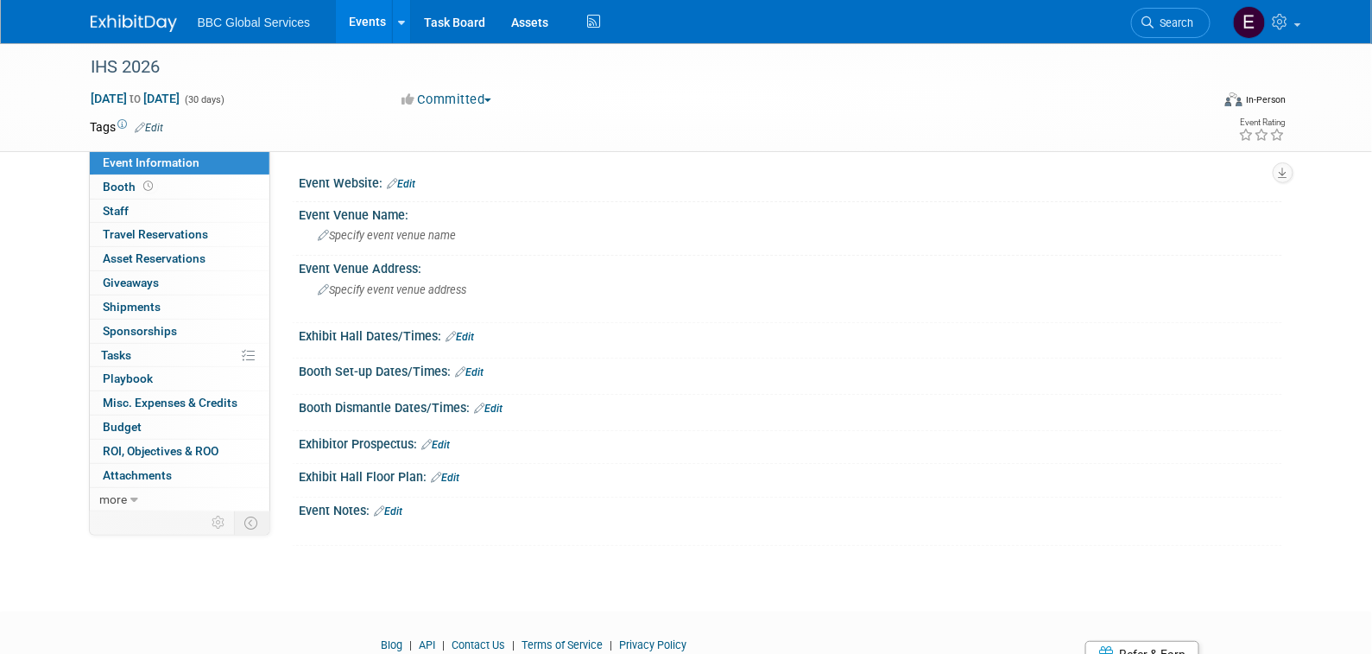
click at [137, 17] on img at bounding box center [134, 23] width 86 height 17
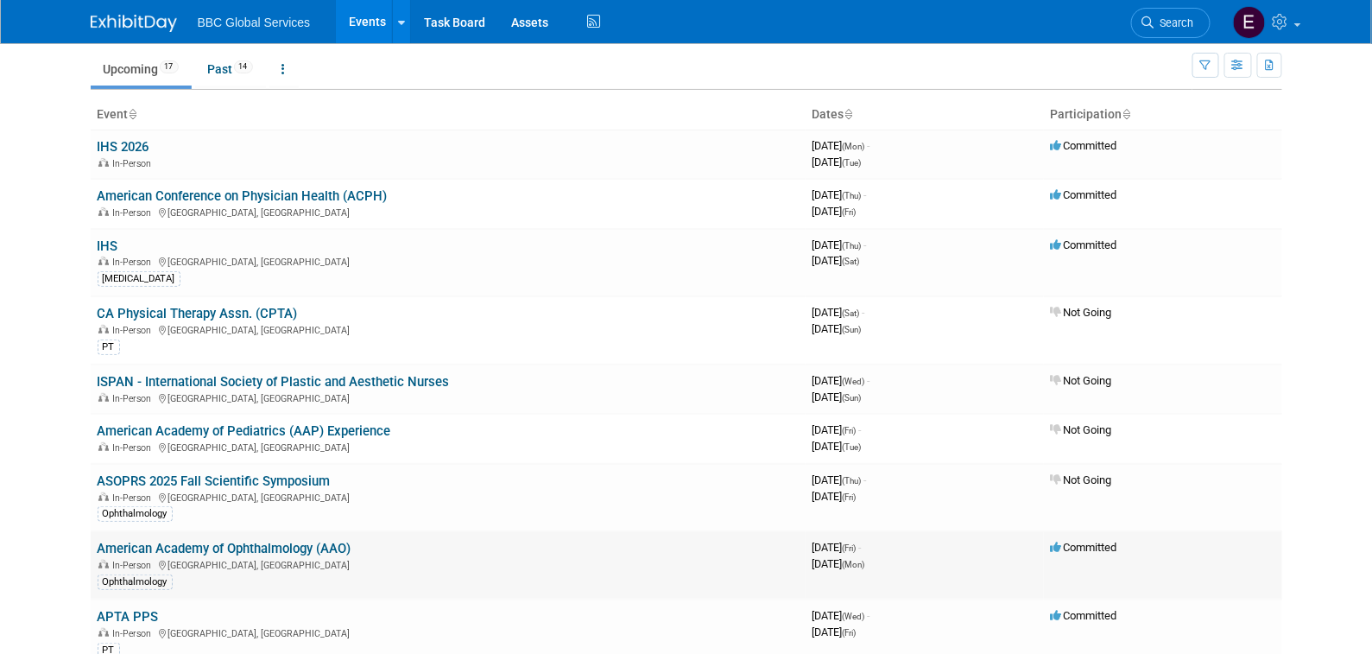
scroll to position [35, 0]
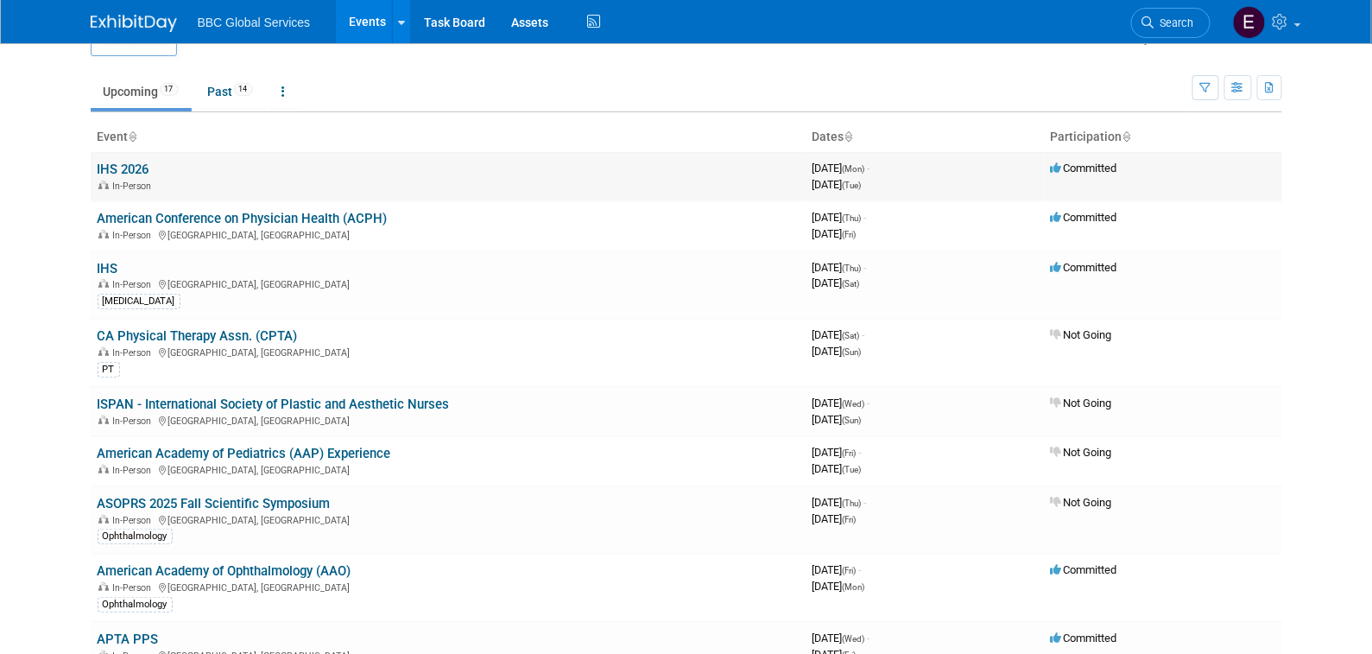
click at [142, 168] on link "IHS 2026" at bounding box center [124, 169] width 52 height 16
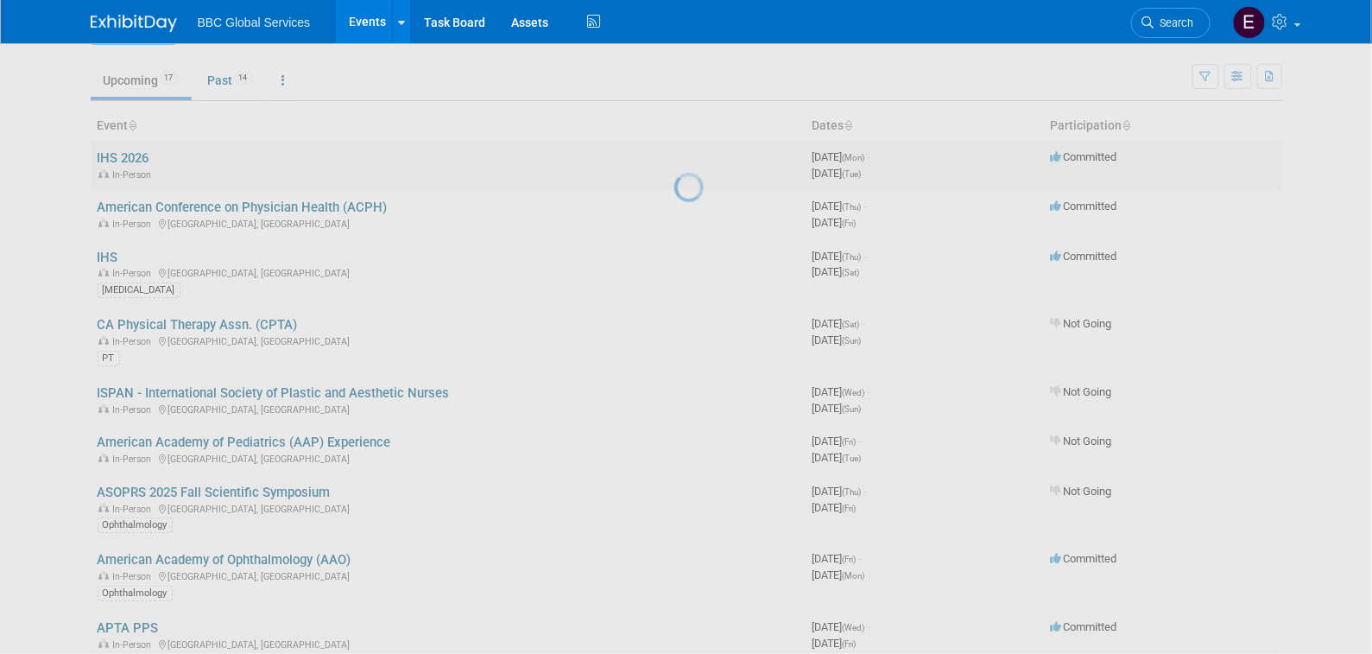
scroll to position [53, 0]
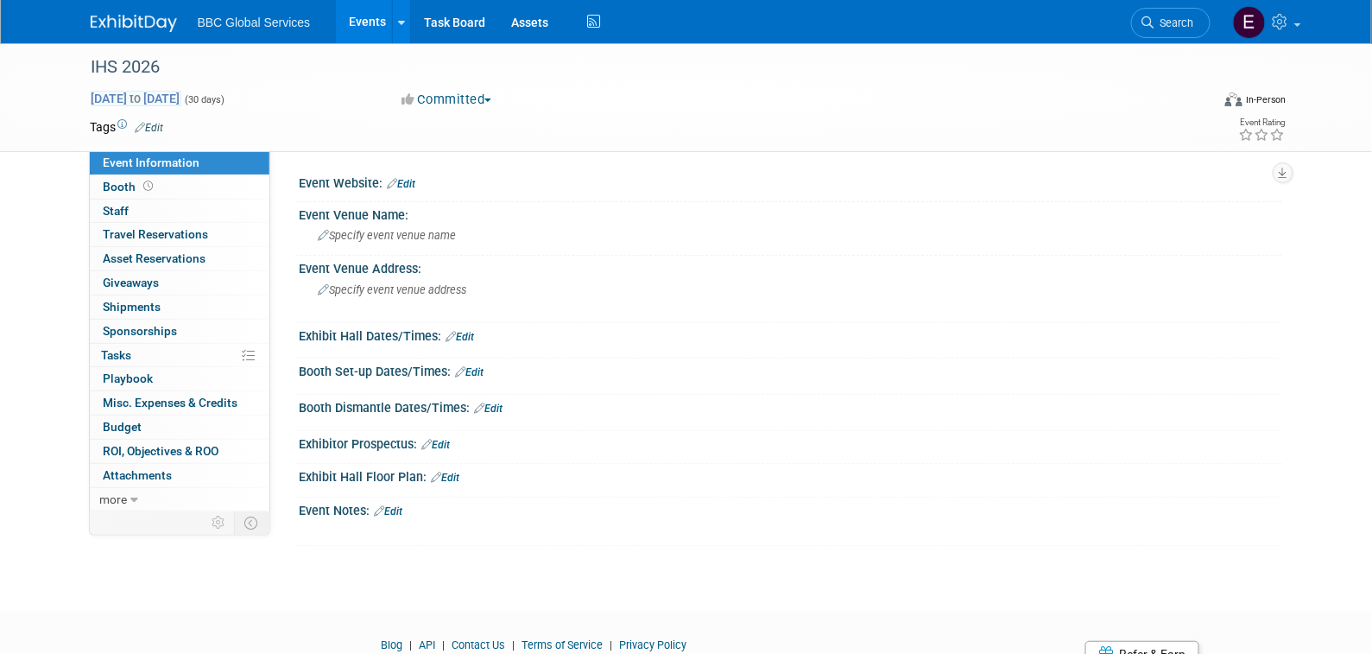
click at [181, 98] on span "Sep 1, 2025 to Sep 30, 2025" at bounding box center [136, 99] width 91 height 16
select select "8"
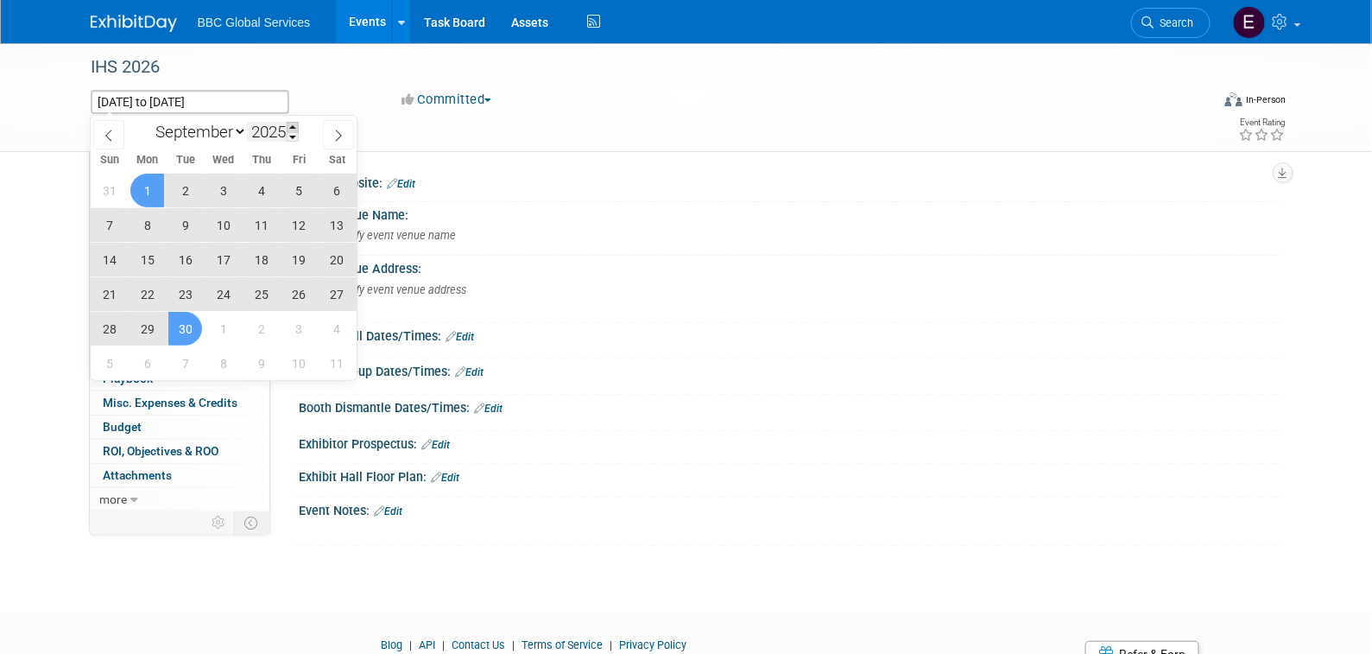
click at [294, 126] on span at bounding box center [293, 127] width 12 height 10
type input "2026"
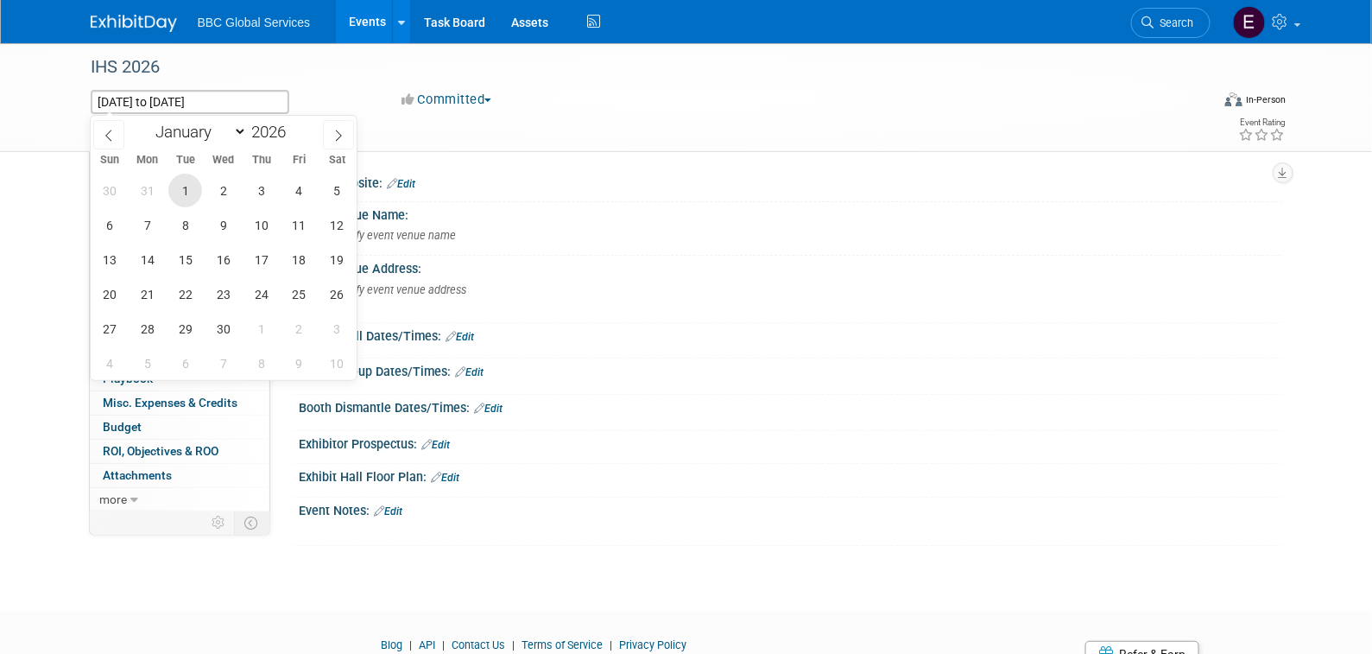
click at [183, 188] on span "1" at bounding box center [185, 191] width 34 height 34
type input "Sep 1, 2026"
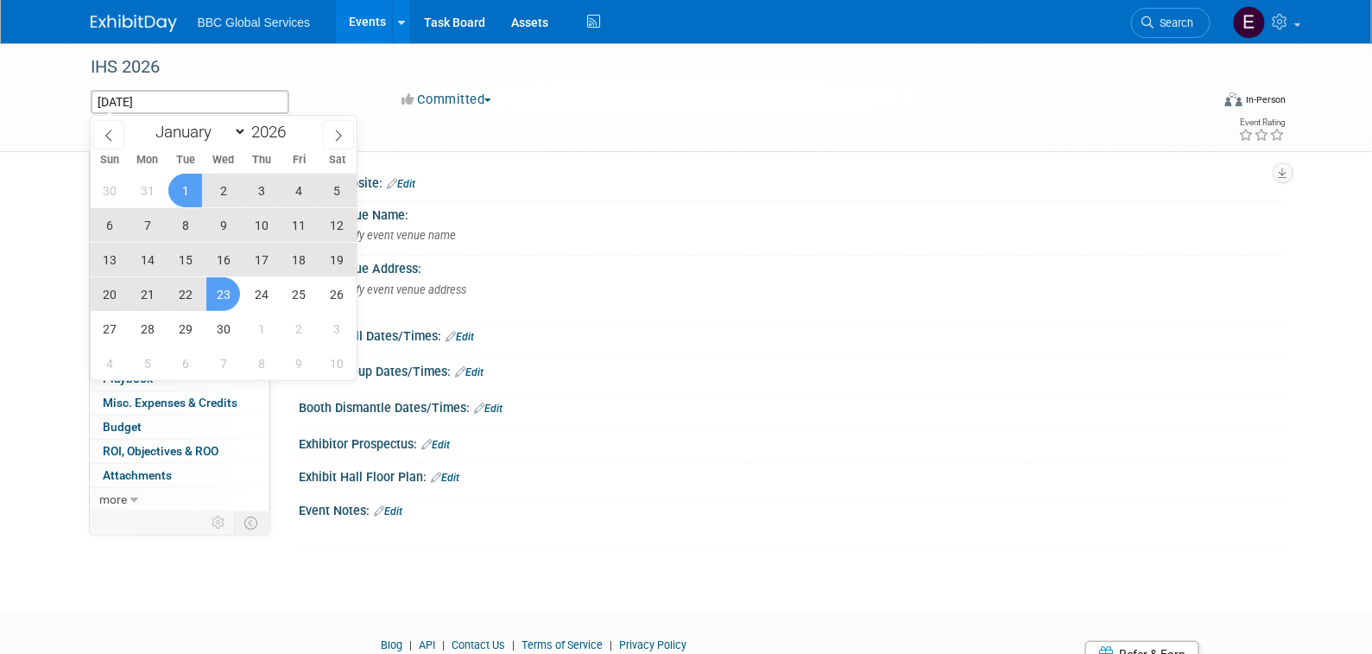
click at [238, 307] on div "30 31 1 2 3 4 5 6 7 8 9 10 11 12 13 14 15 16 17 18 19 20 21 22 23 24 25 26 27 2…" at bounding box center [224, 276] width 266 height 207
click at [225, 322] on span "30" at bounding box center [223, 329] width 34 height 34
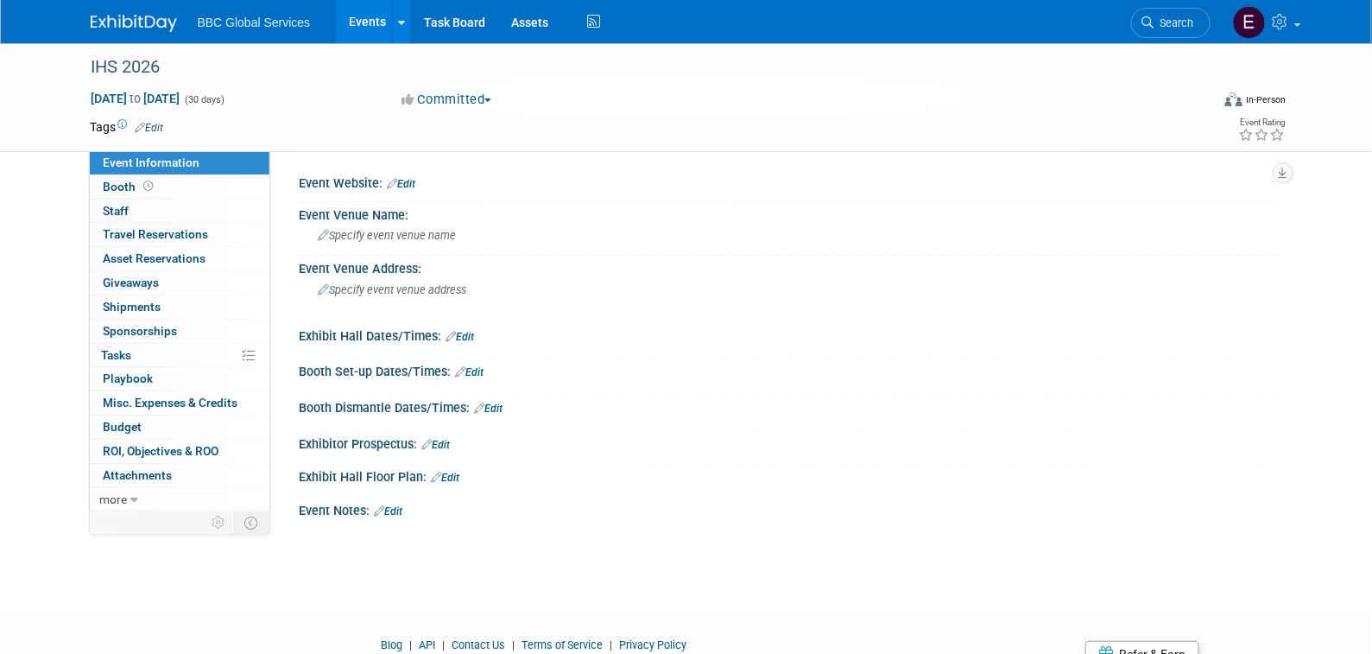
click at [142, 24] on img at bounding box center [134, 23] width 86 height 17
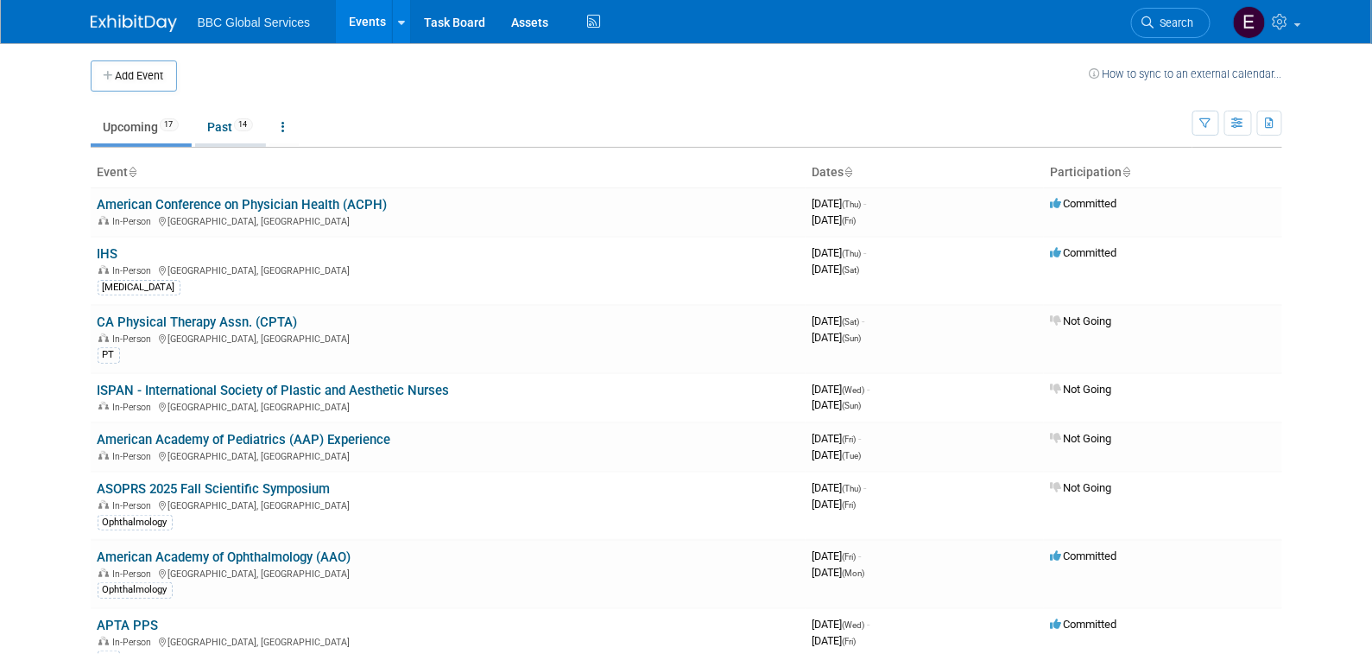
click at [231, 130] on link "Past 14" at bounding box center [230, 127] width 71 height 33
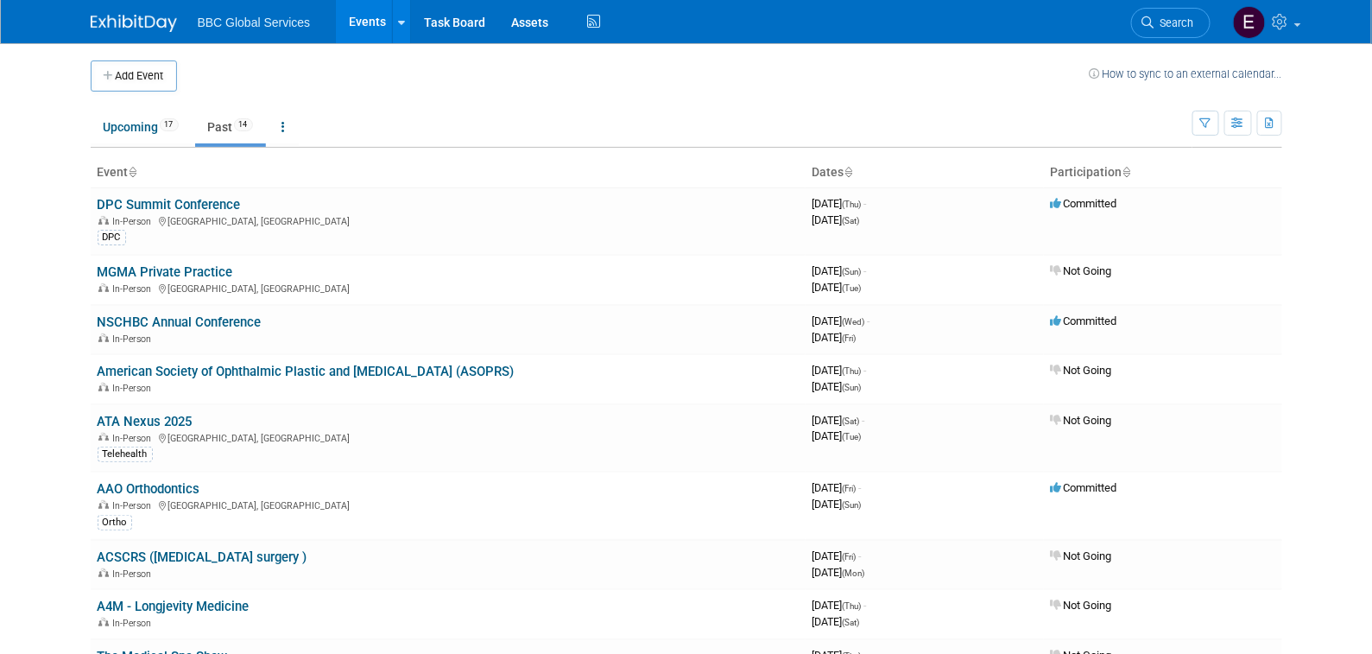
click at [227, 132] on link "Past 14" at bounding box center [230, 127] width 71 height 33
click at [228, 127] on link "Past 14" at bounding box center [230, 127] width 71 height 33
click at [252, 325] on link "NSCHBC Annual Conference" at bounding box center [180, 322] width 164 height 16
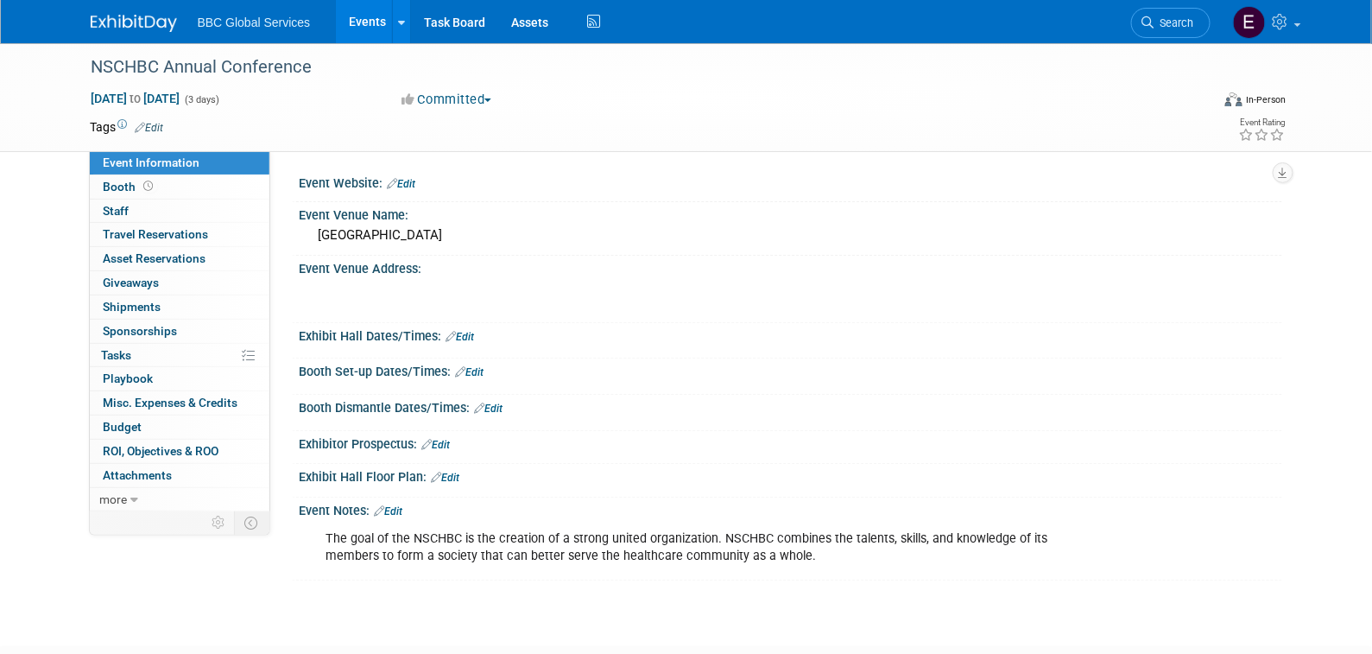
scroll to position [111, 0]
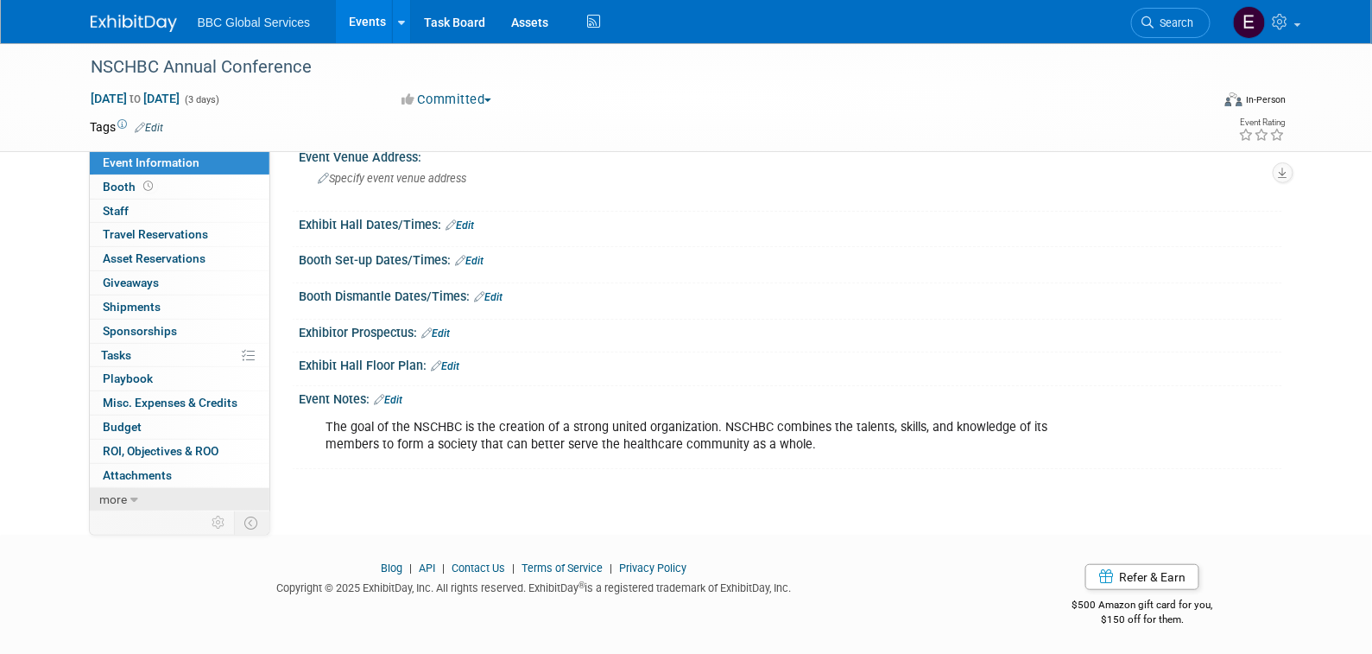
click at [141, 494] on link "more" at bounding box center [180, 499] width 180 height 23
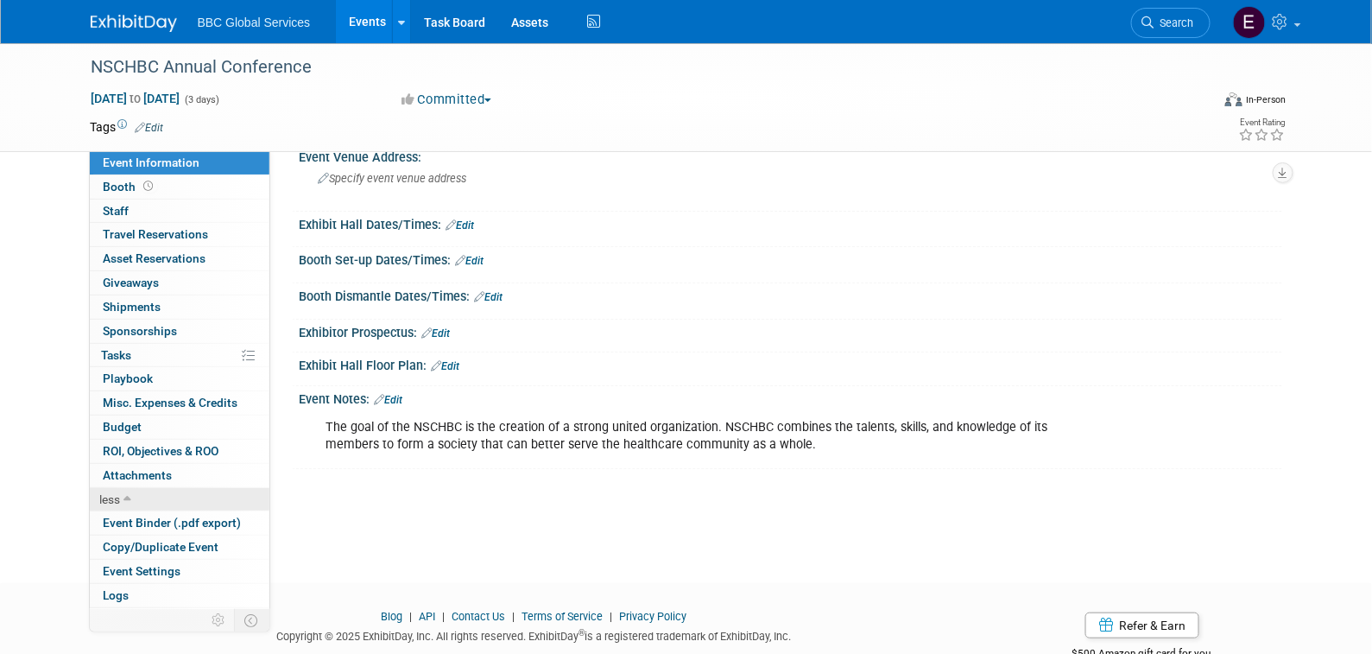
scroll to position [19, 0]
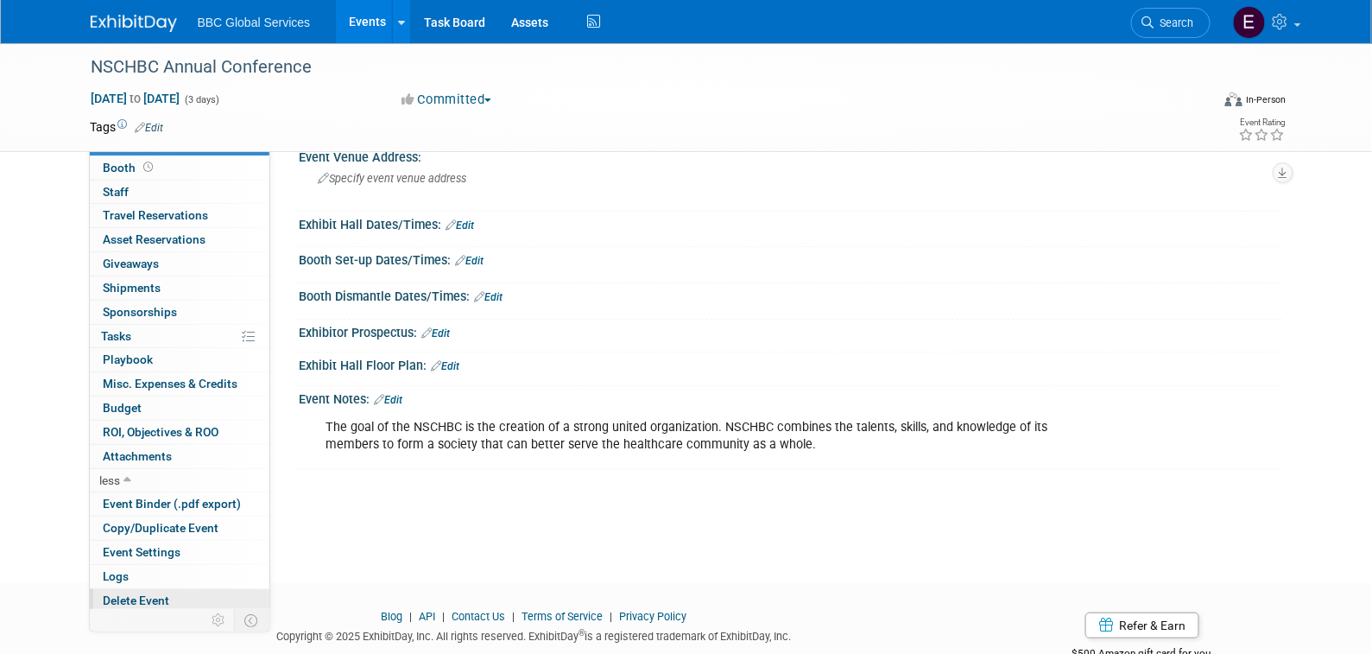
click at [162, 605] on link "Delete Event" at bounding box center [180, 600] width 180 height 23
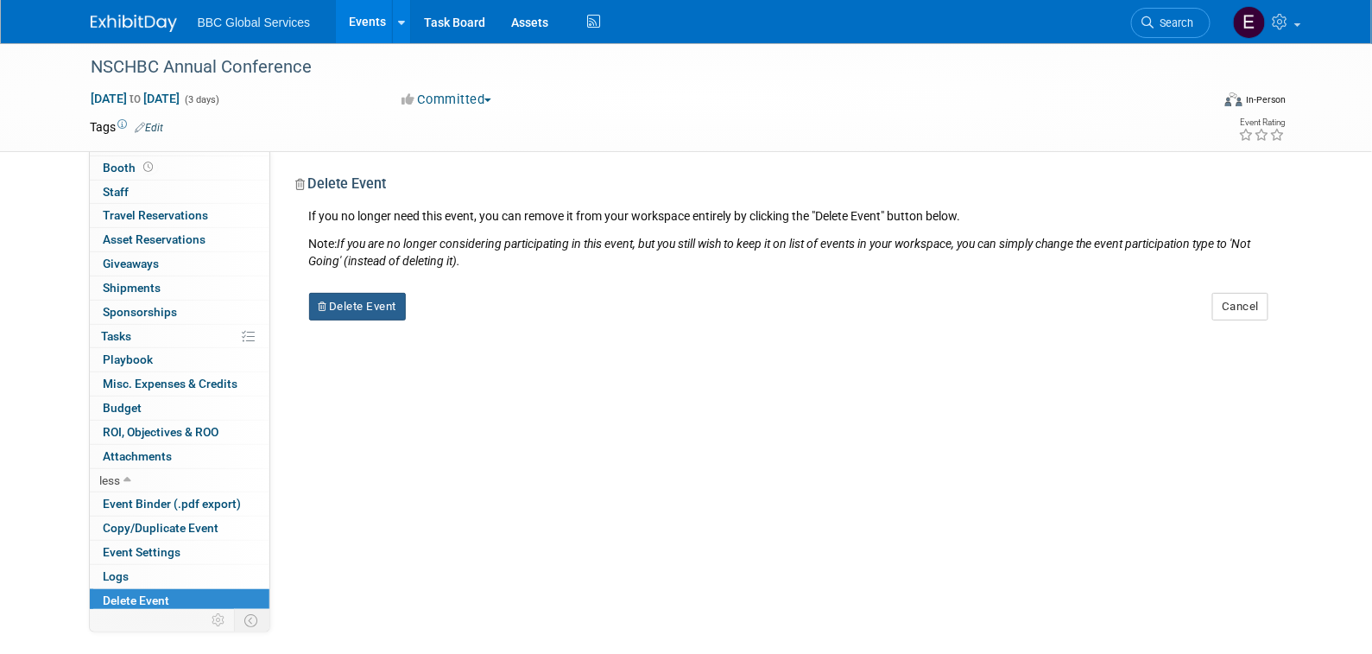
click at [370, 313] on button "Delete Event" at bounding box center [358, 307] width 98 height 28
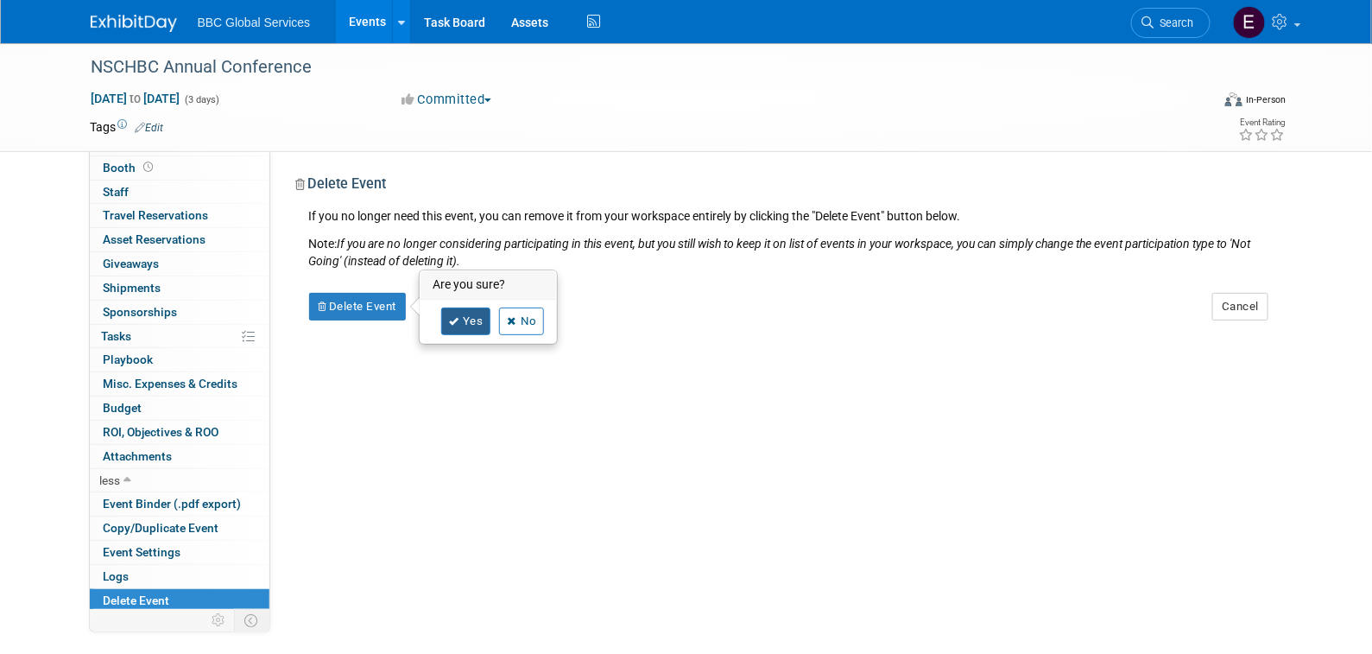
click at [466, 315] on link "Yes" at bounding box center [466, 321] width 50 height 28
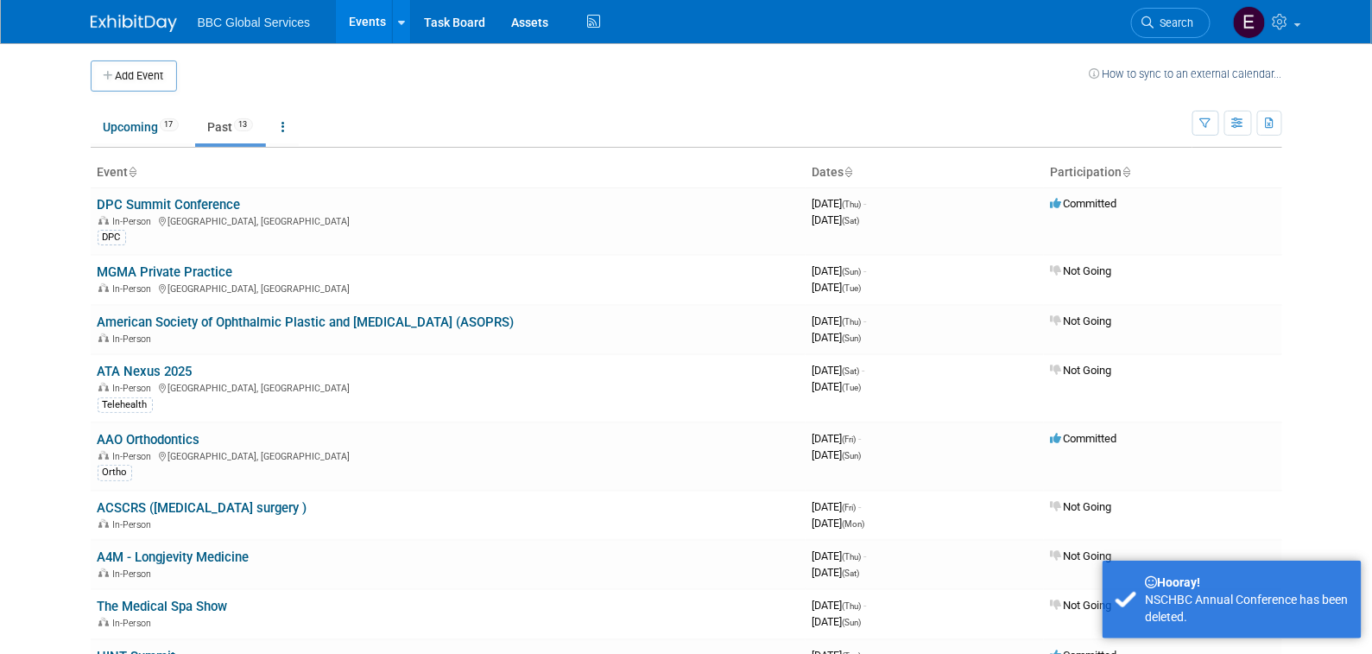
click at [159, 29] on img at bounding box center [134, 23] width 86 height 17
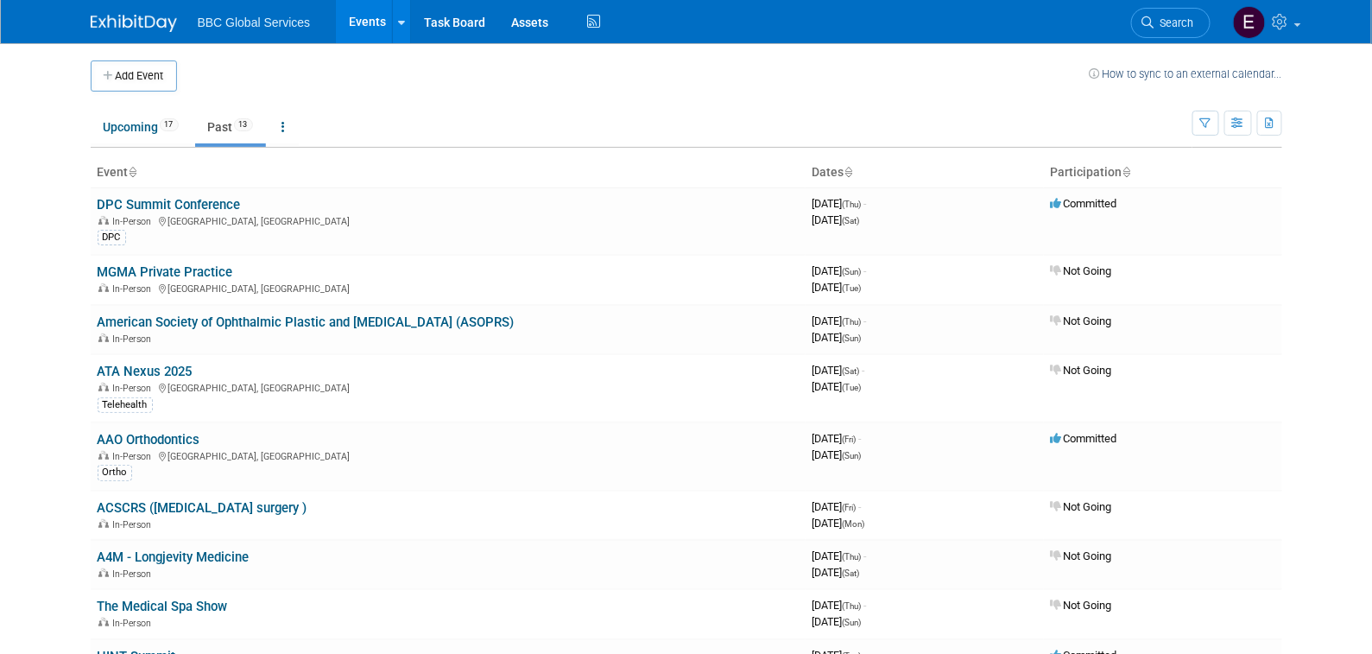
click at [218, 126] on link "Past 13" at bounding box center [230, 127] width 71 height 33
click at [834, 174] on th "Dates" at bounding box center [925, 172] width 238 height 29
click at [851, 168] on icon at bounding box center [849, 173] width 9 height 11
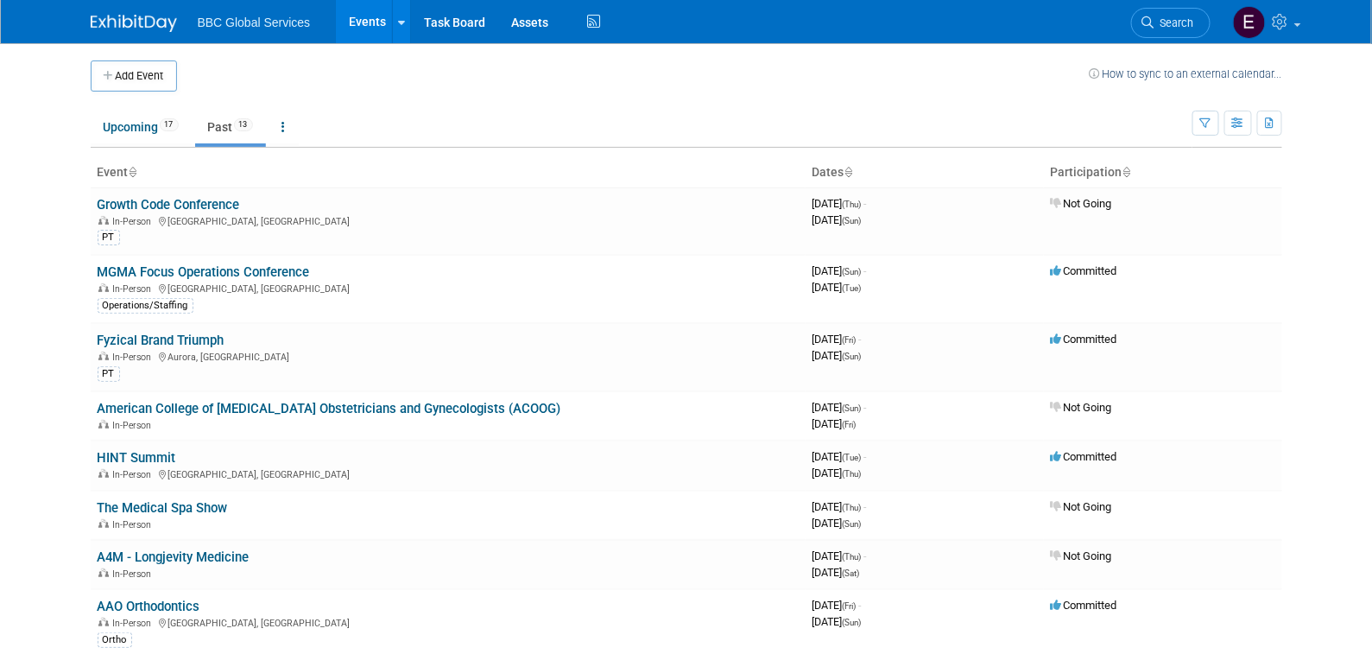
click at [142, 23] on img at bounding box center [134, 23] width 86 height 17
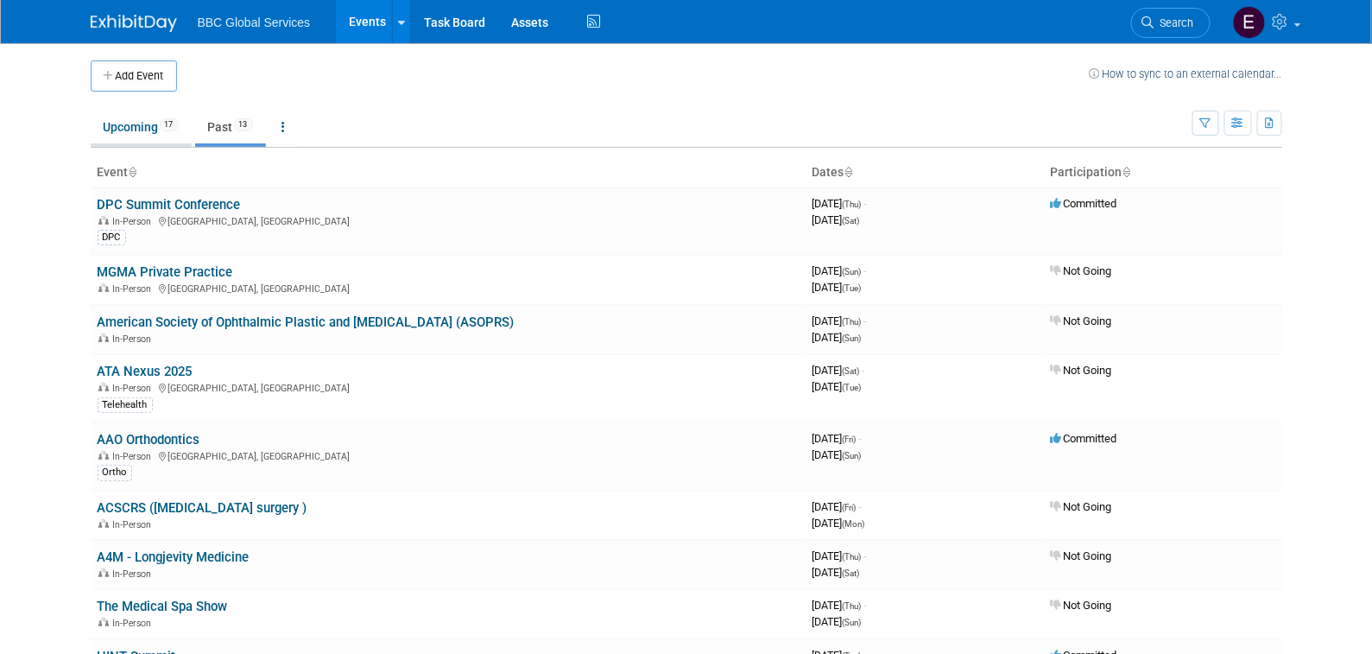
click at [151, 127] on link "Upcoming 17" at bounding box center [141, 127] width 101 height 33
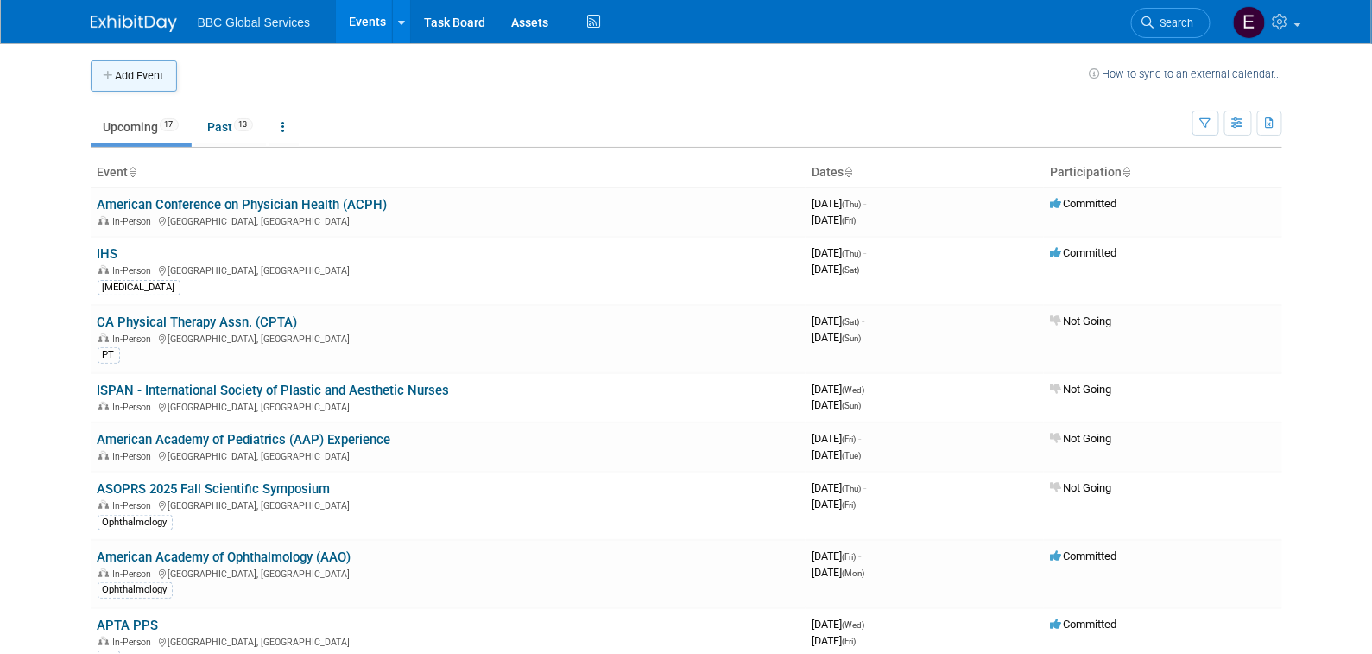
click at [146, 73] on button "Add Event" at bounding box center [134, 75] width 86 height 31
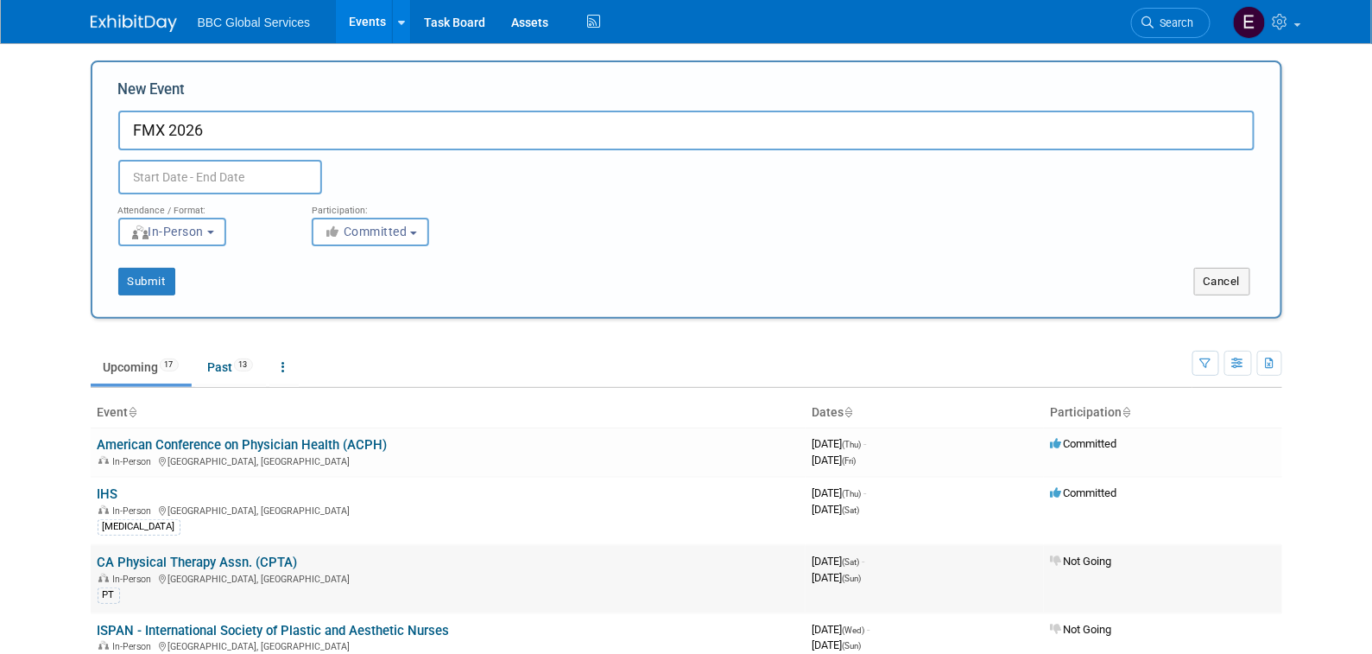
type input "FMX 2026"
click at [233, 176] on input "text" at bounding box center [220, 177] width 204 height 35
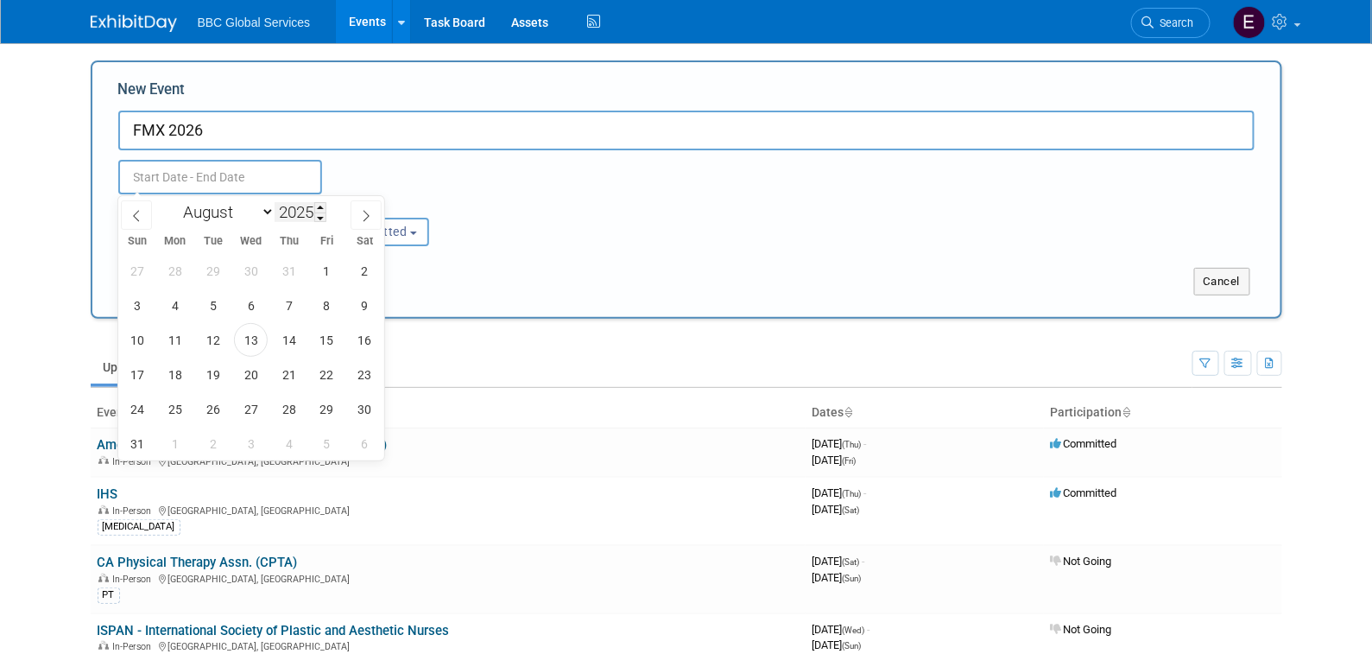
click at [321, 208] on span at bounding box center [320, 207] width 12 height 10
type input "2026"
click at [240, 209] on select "January February March April May June July August September October November De…" at bounding box center [224, 212] width 99 height 22
select select "9"
click at [175, 201] on select "January February March April May June July August September October November De…" at bounding box center [224, 212] width 99 height 22
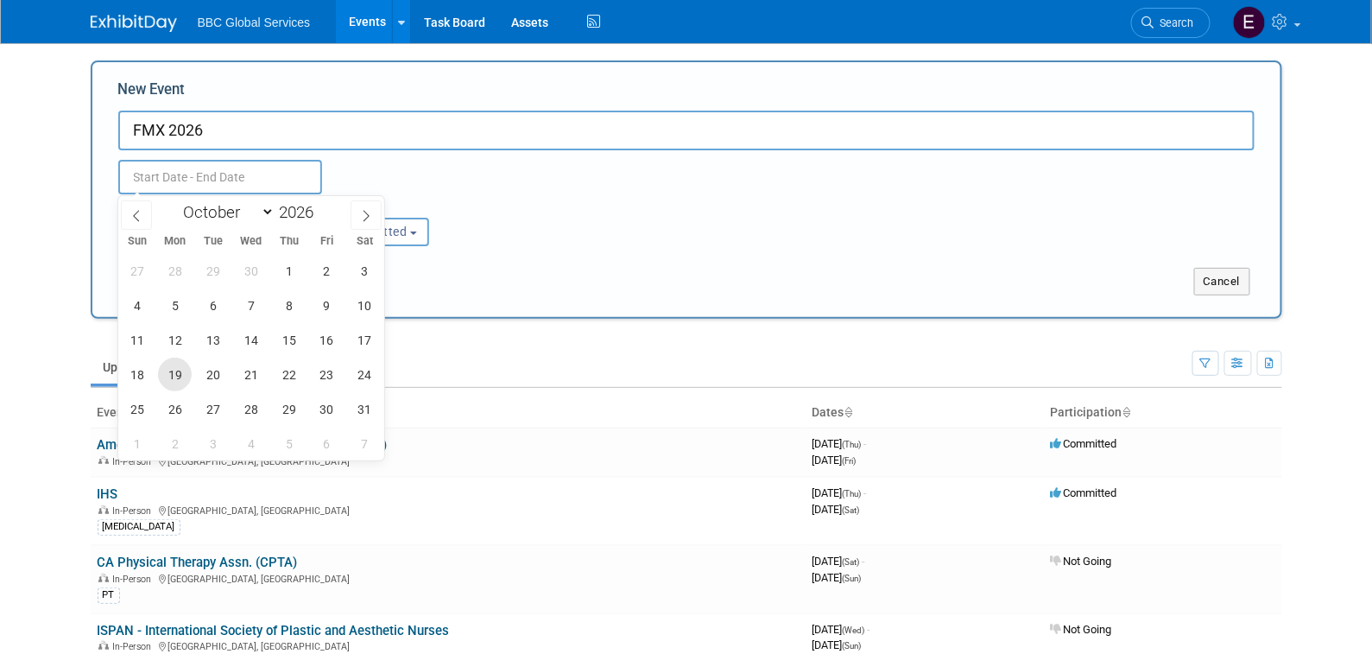
click at [175, 372] on span "19" at bounding box center [175, 375] width 34 height 34
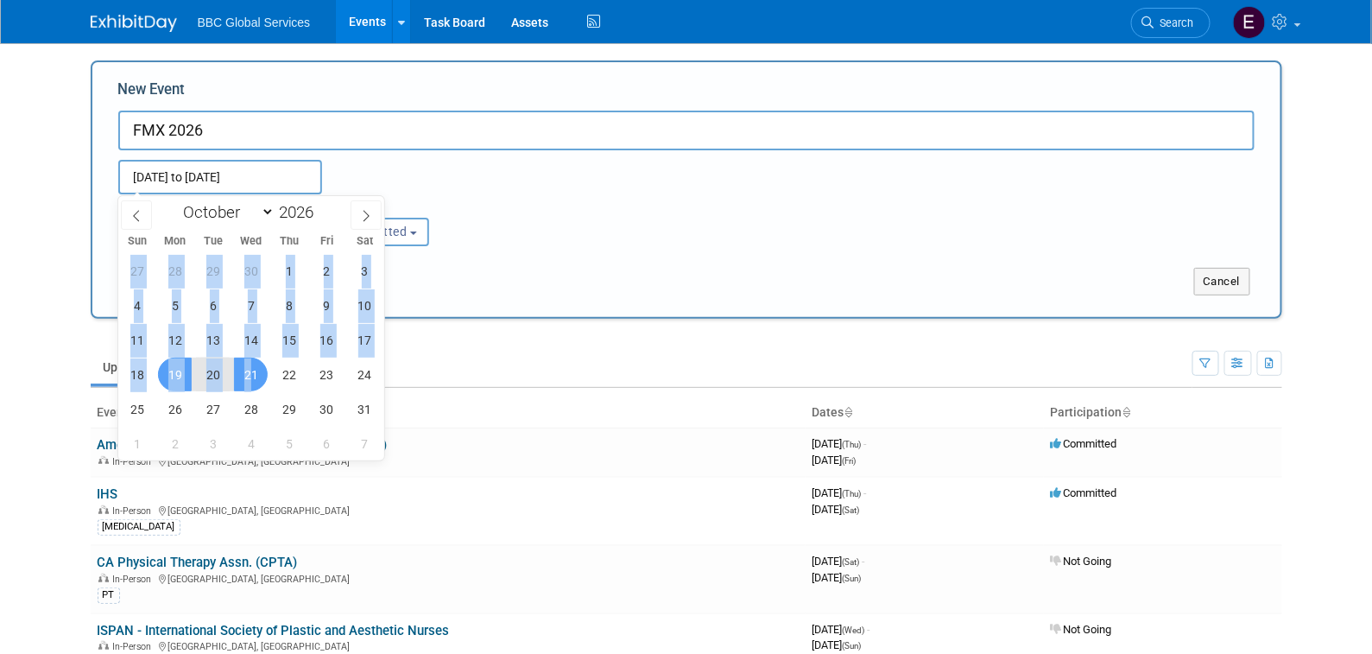
click at [251, 376] on span "21" at bounding box center [251, 375] width 34 height 34
type input "[DATE] to [DATE]"
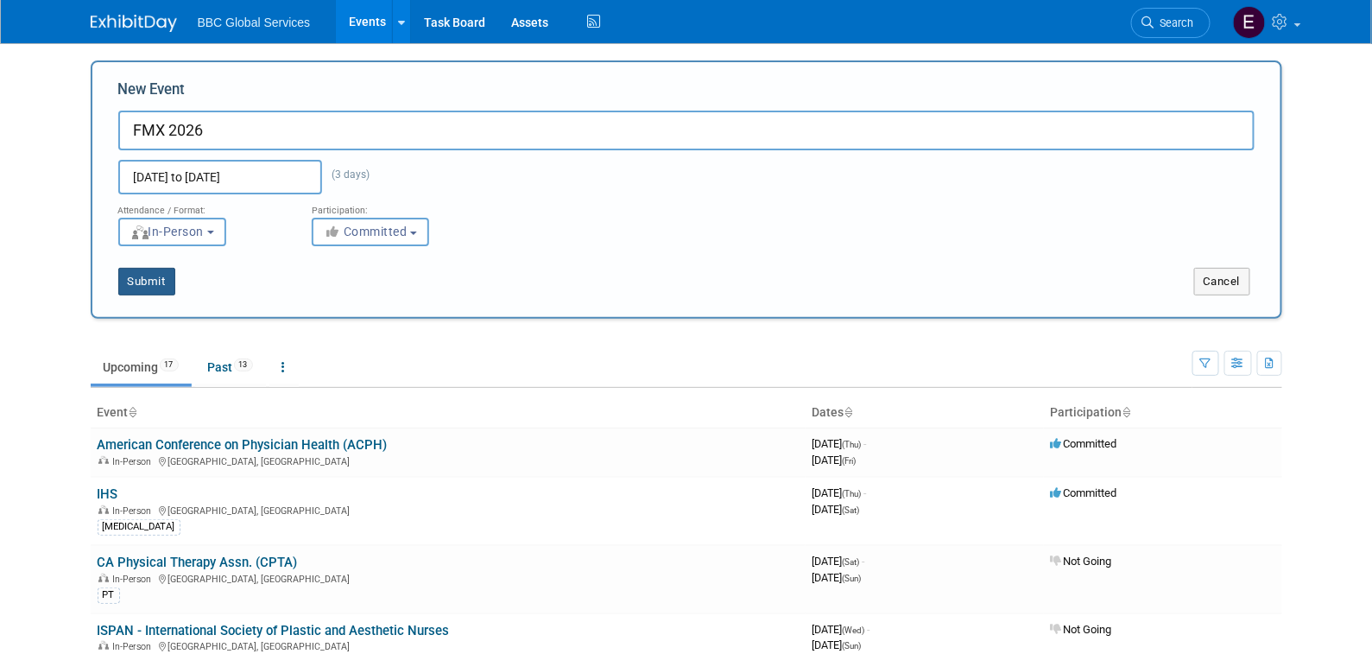
click at [153, 285] on button "Submit" at bounding box center [146, 282] width 57 height 28
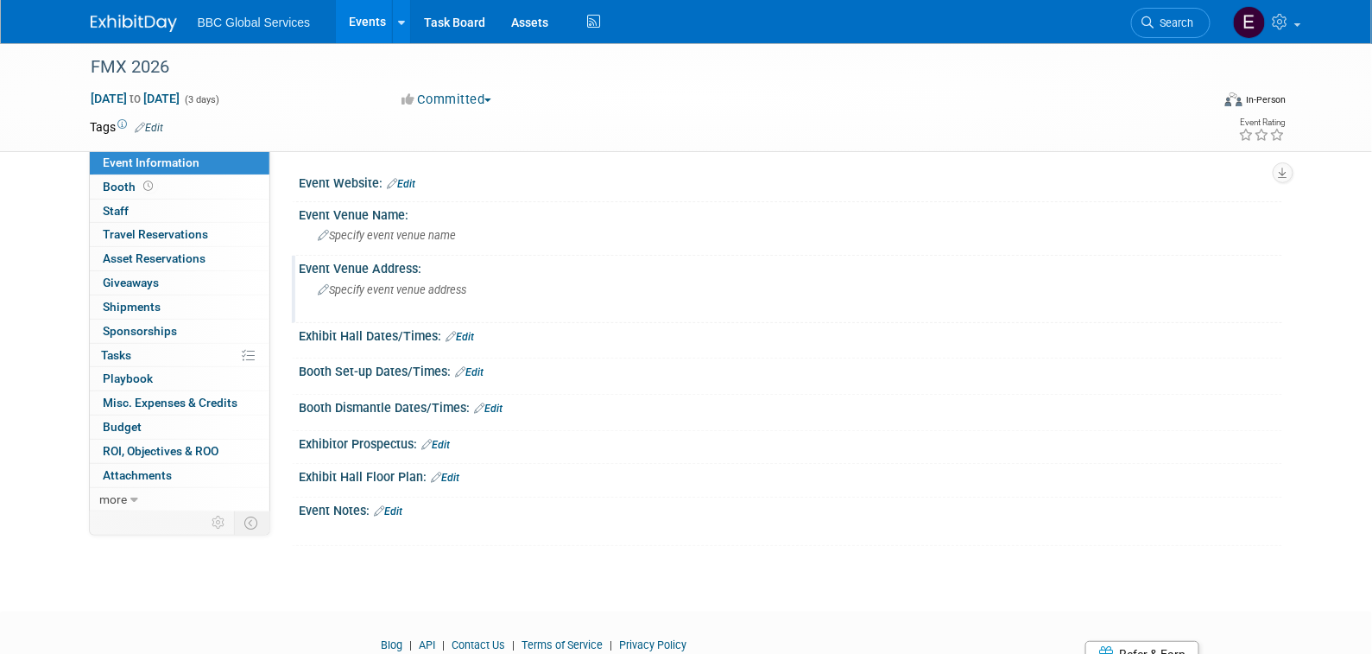
click at [399, 279] on div "Specify event venue address" at bounding box center [504, 296] width 383 height 40
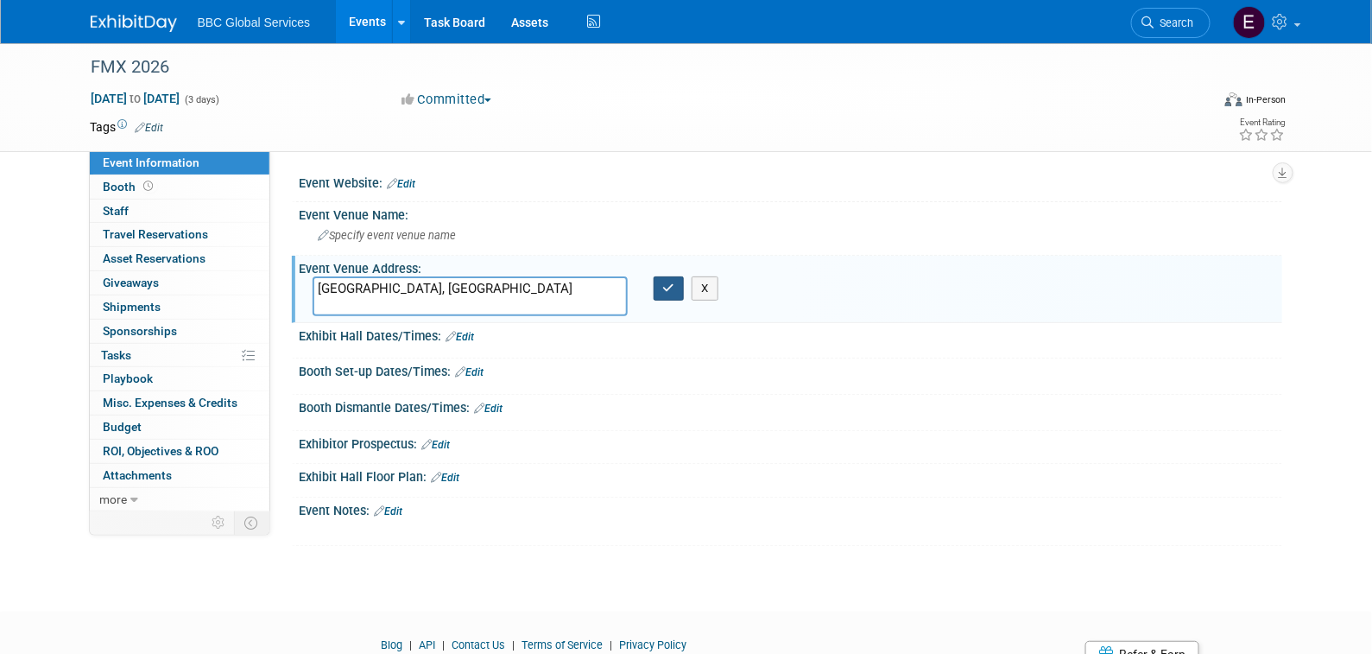
type textarea "[GEOGRAPHIC_DATA], [GEOGRAPHIC_DATA]"
click at [678, 288] on button "button" at bounding box center [669, 288] width 31 height 24
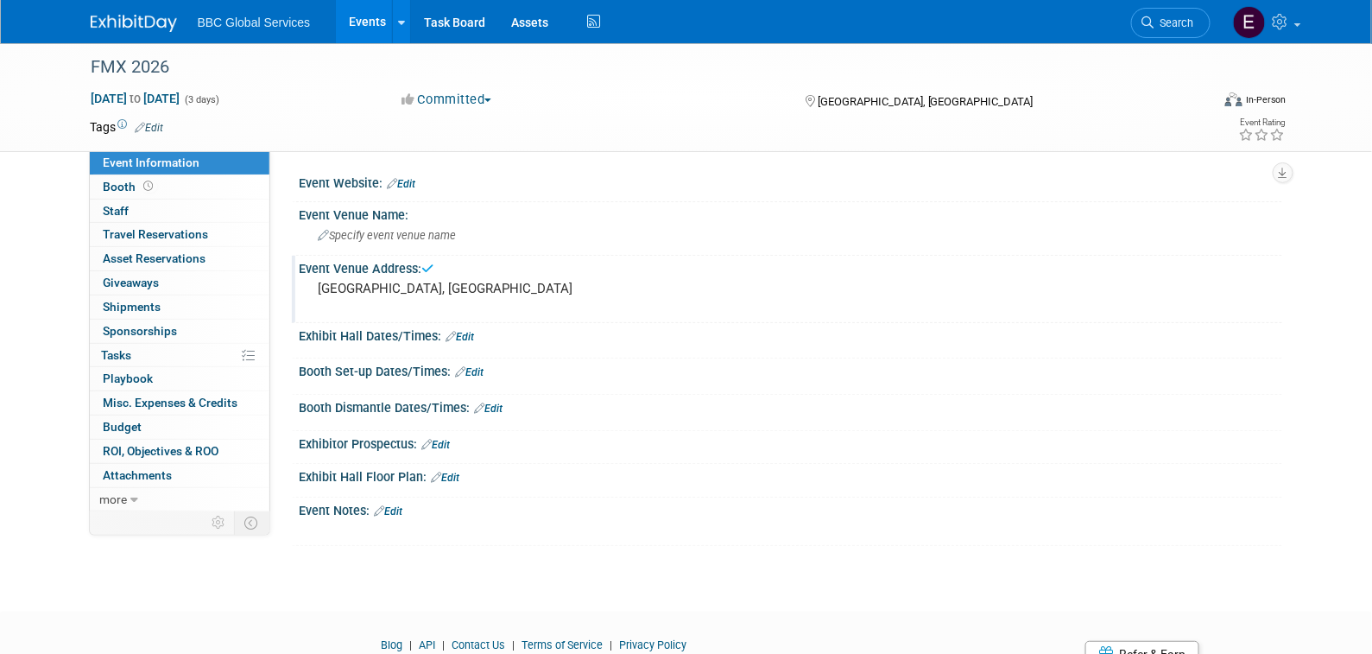
click at [150, 18] on img at bounding box center [134, 23] width 86 height 17
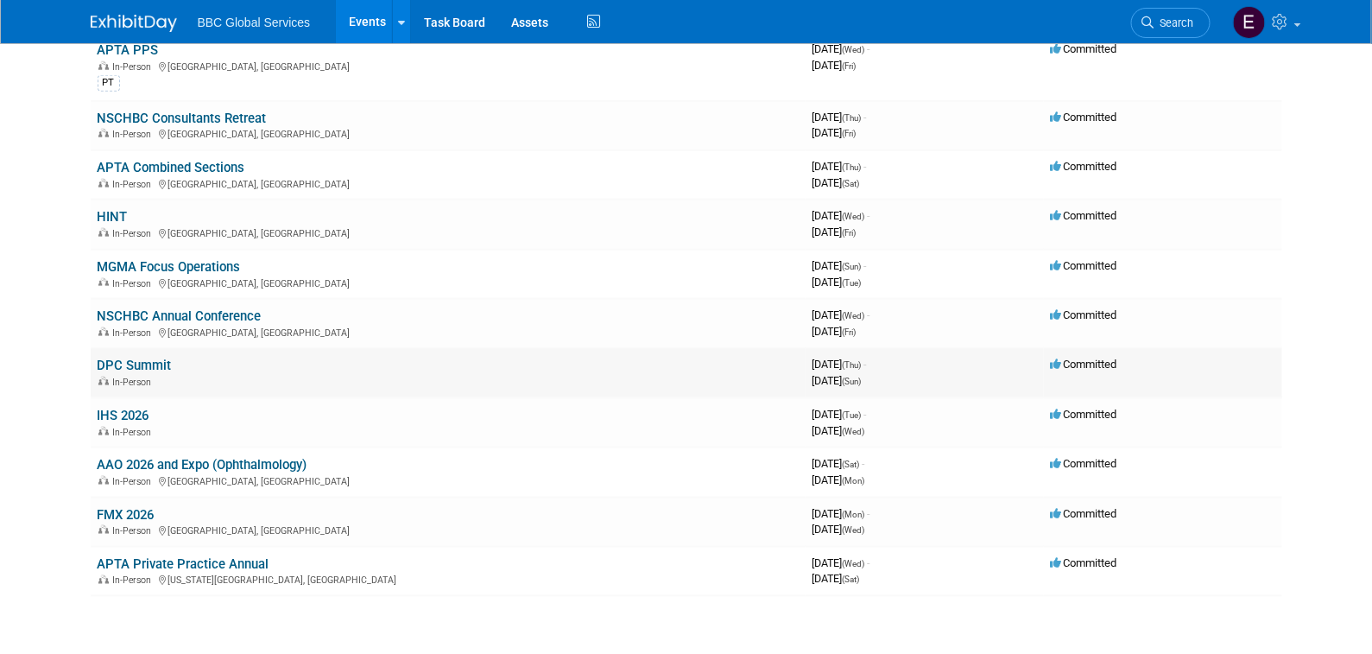
scroll to position [582, 0]
